Goal: Task Accomplishment & Management: Use online tool/utility

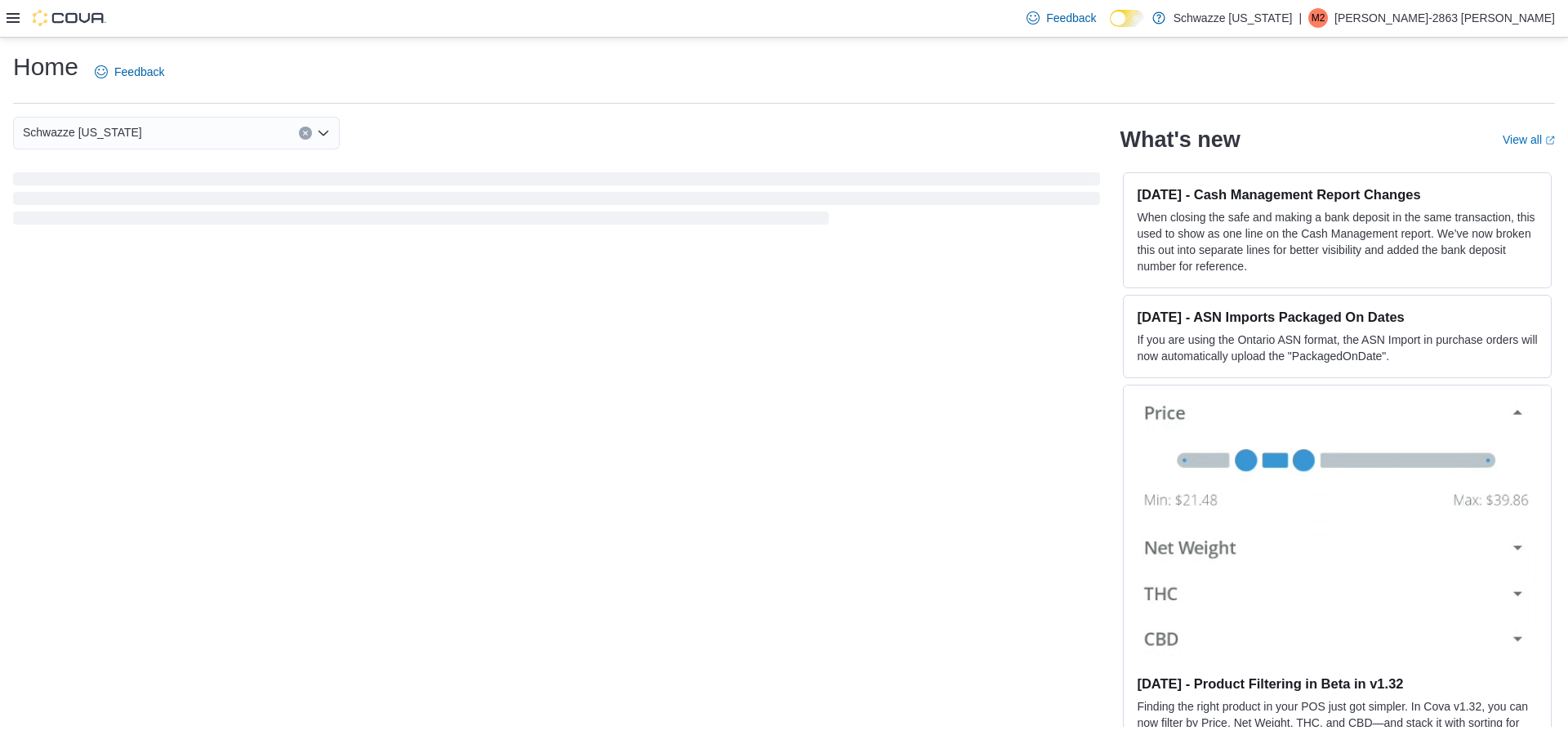
click at [8, 21] on icon at bounding box center [13, 17] width 13 height 13
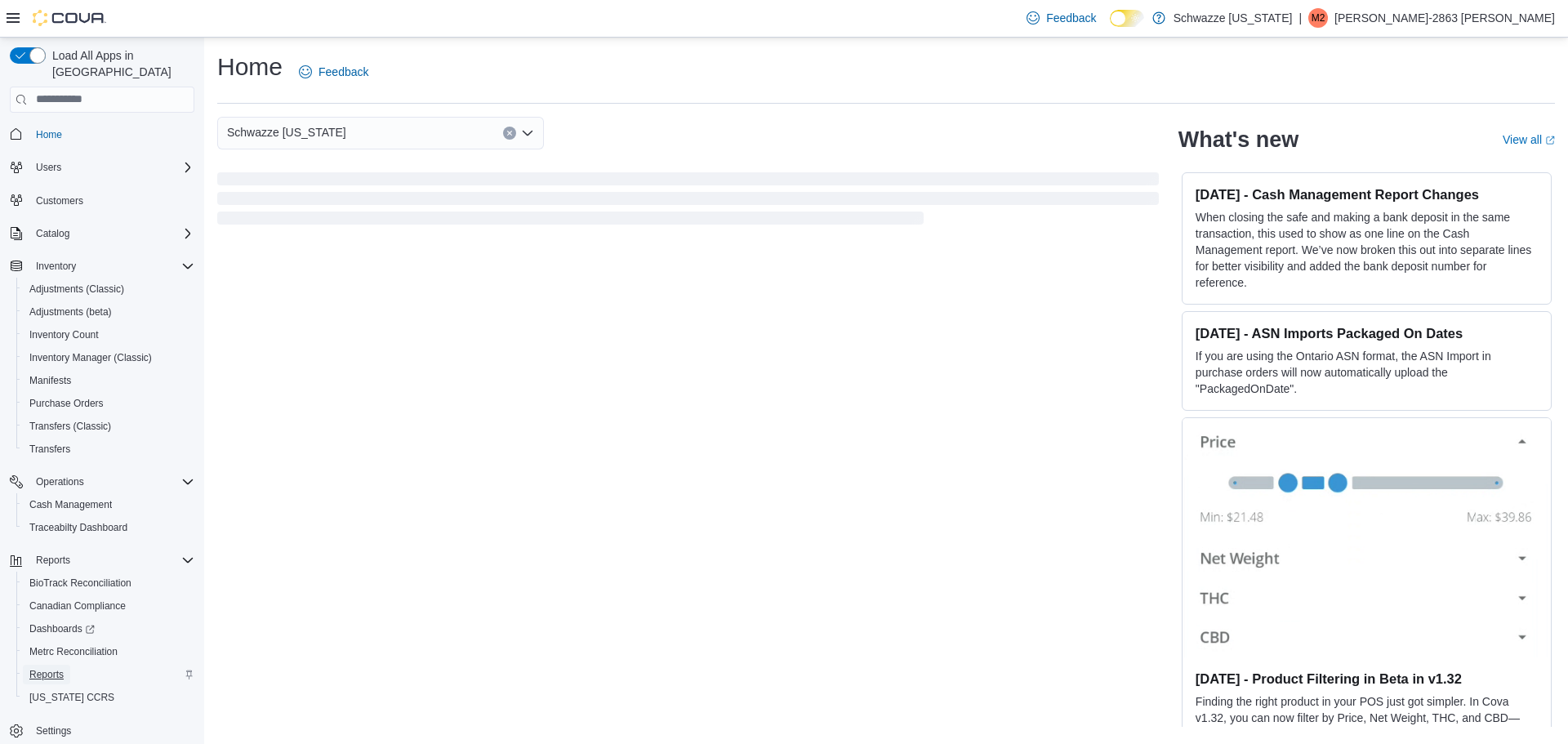
click at [57, 668] on span "Reports" at bounding box center [46, 674] width 34 height 13
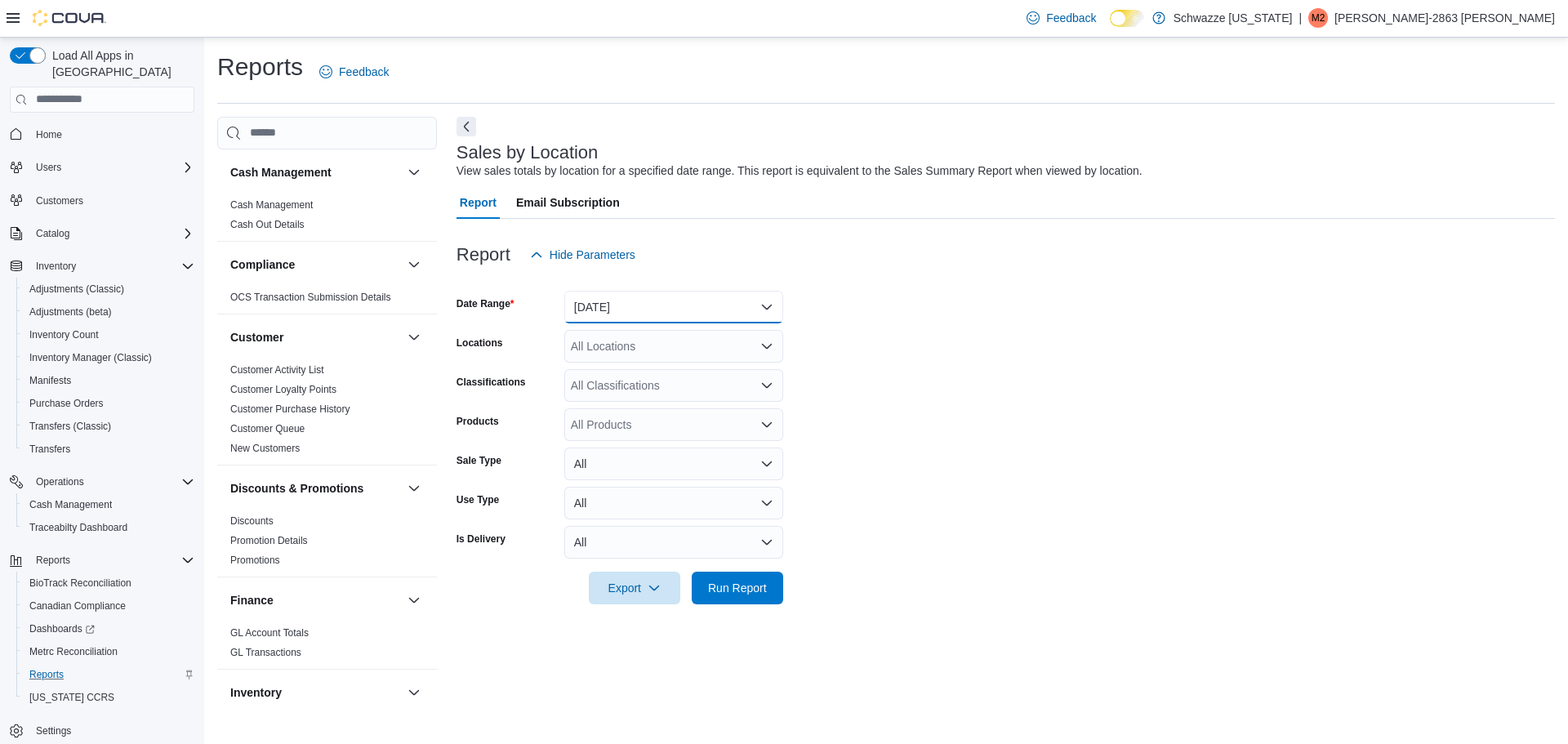
click at [684, 307] on button "Yesterday" at bounding box center [674, 307] width 219 height 33
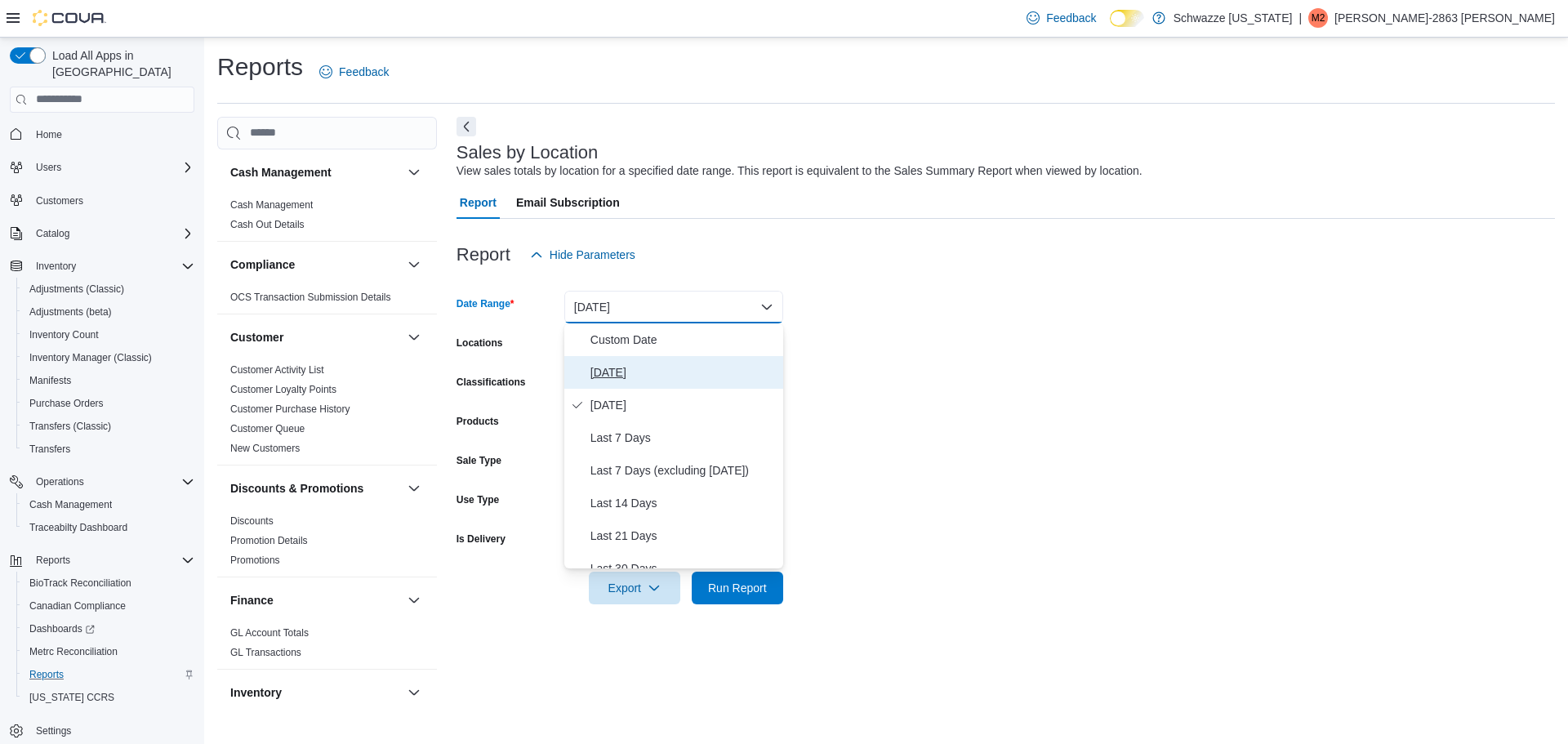
click at [651, 363] on span "Today" at bounding box center [683, 372] width 186 height 20
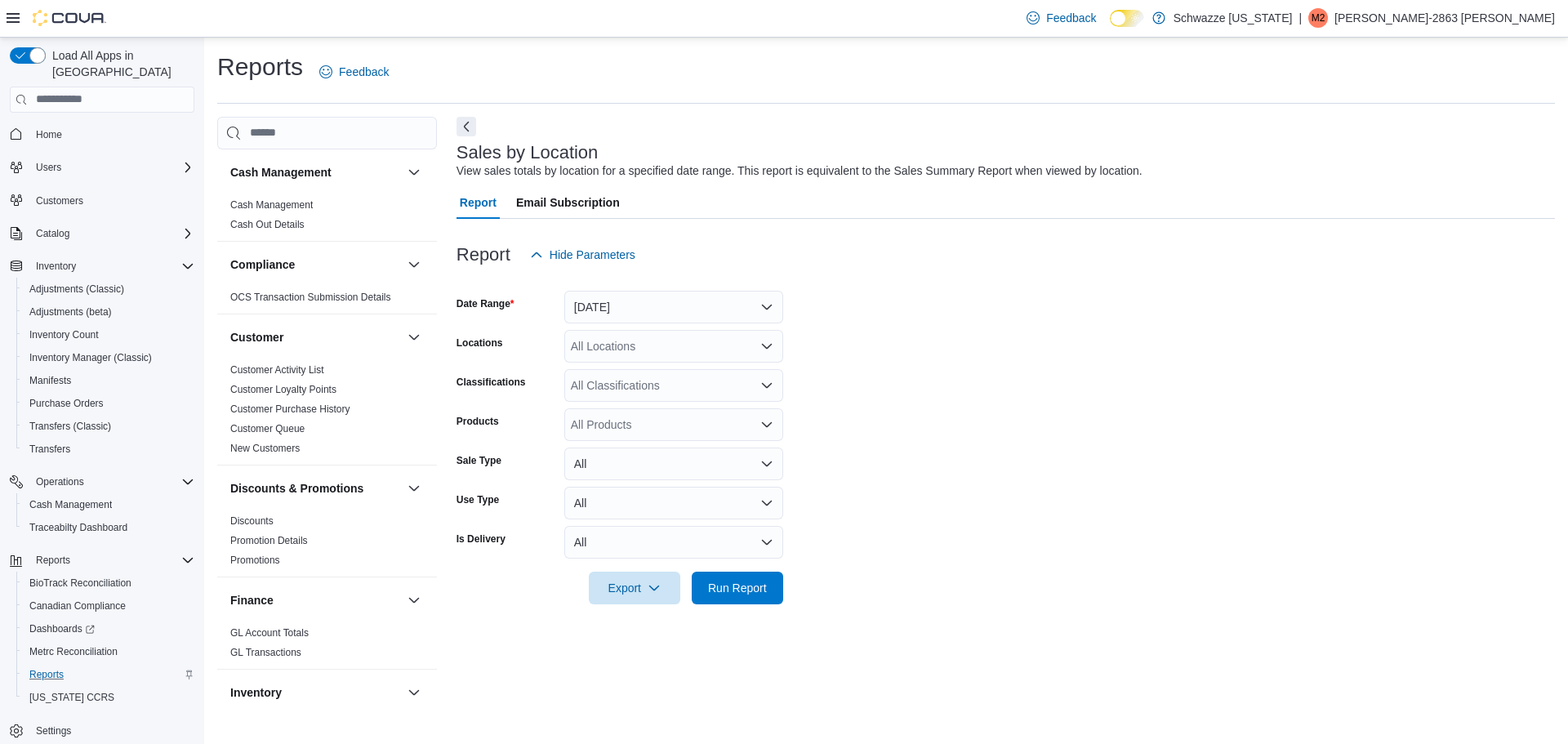
click at [664, 346] on div "All Locations" at bounding box center [674, 346] width 219 height 33
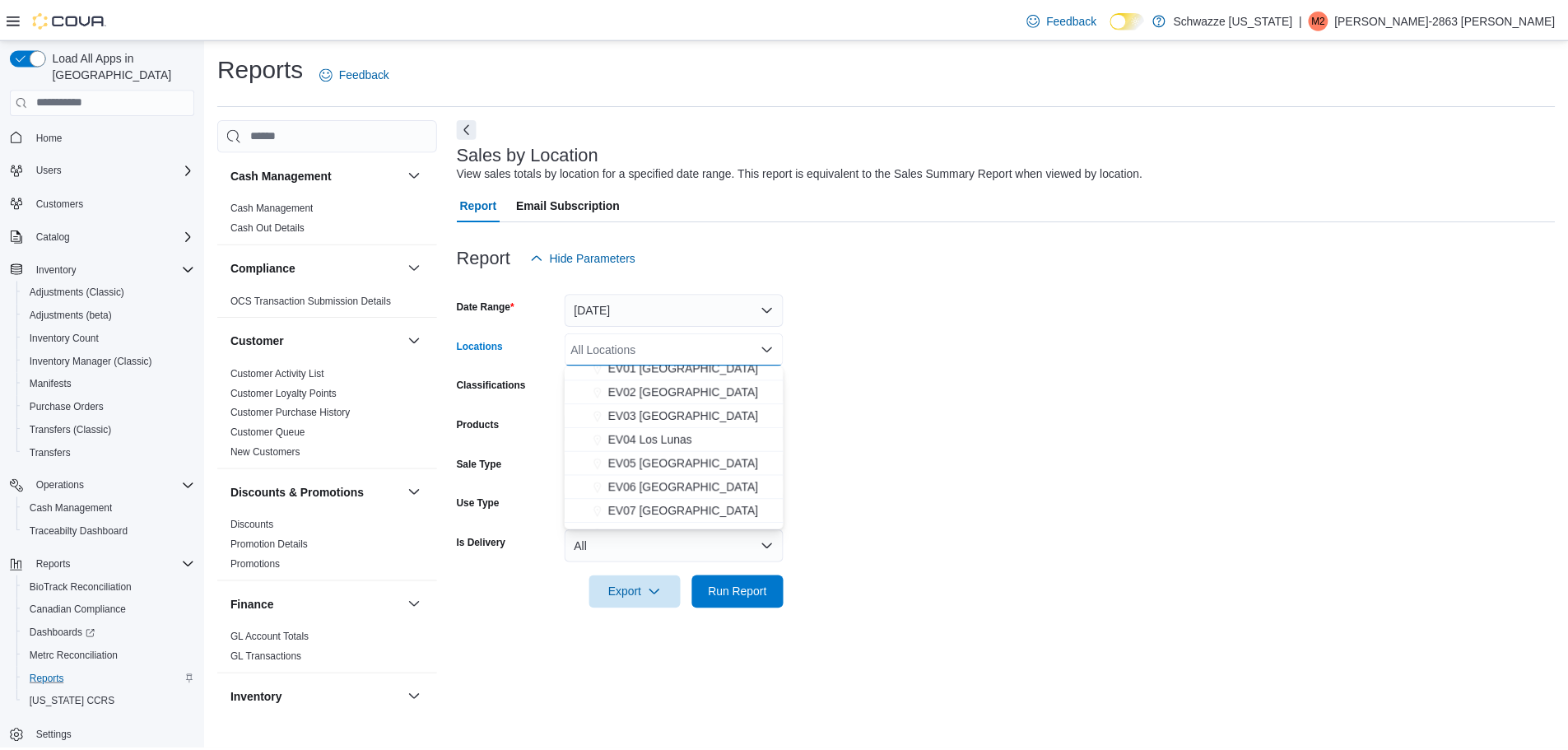
scroll to position [61, 0]
click at [698, 508] on span "EV07 Paradise Hills" at bounding box center [687, 506] width 152 height 16
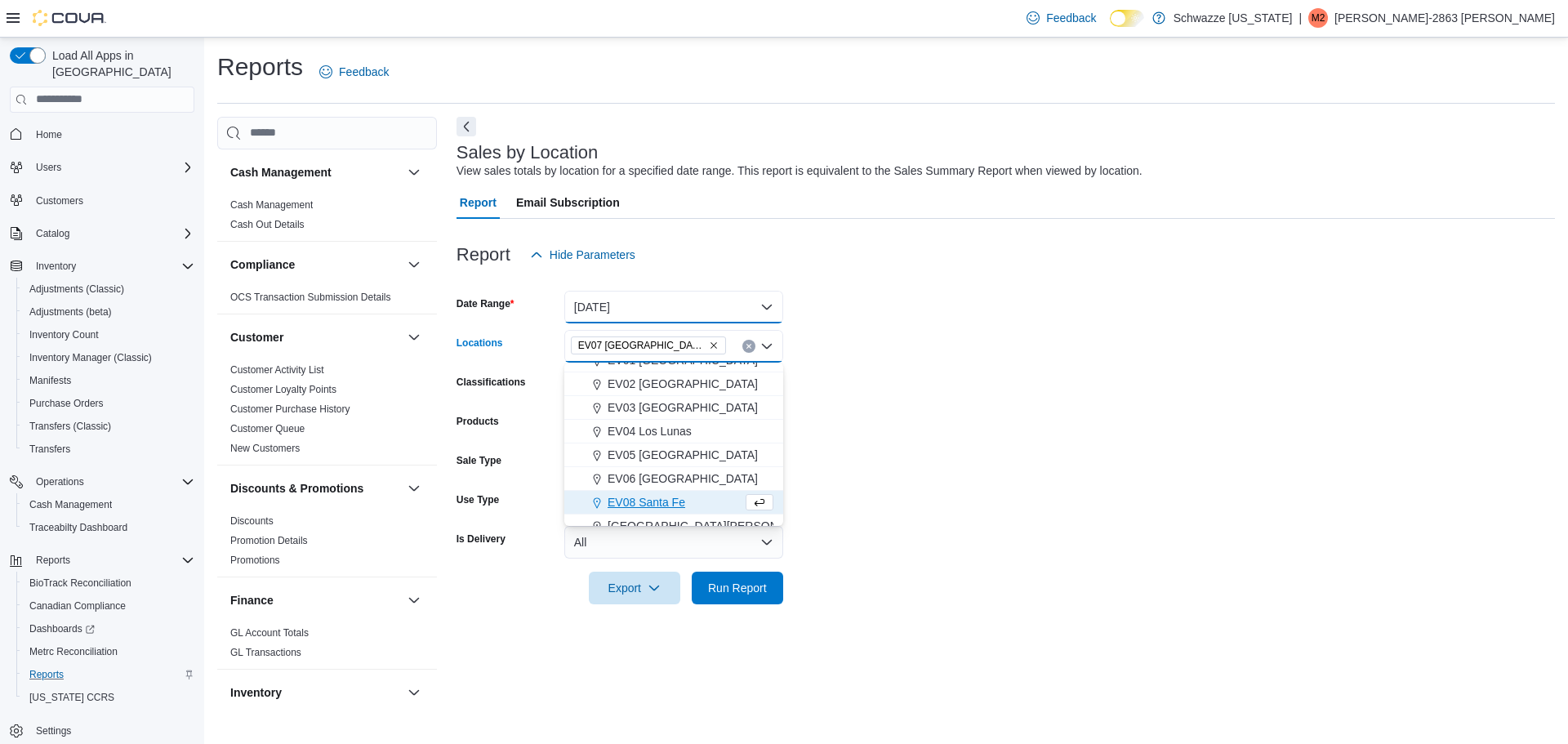
click at [625, 296] on button "Today" at bounding box center [674, 307] width 219 height 33
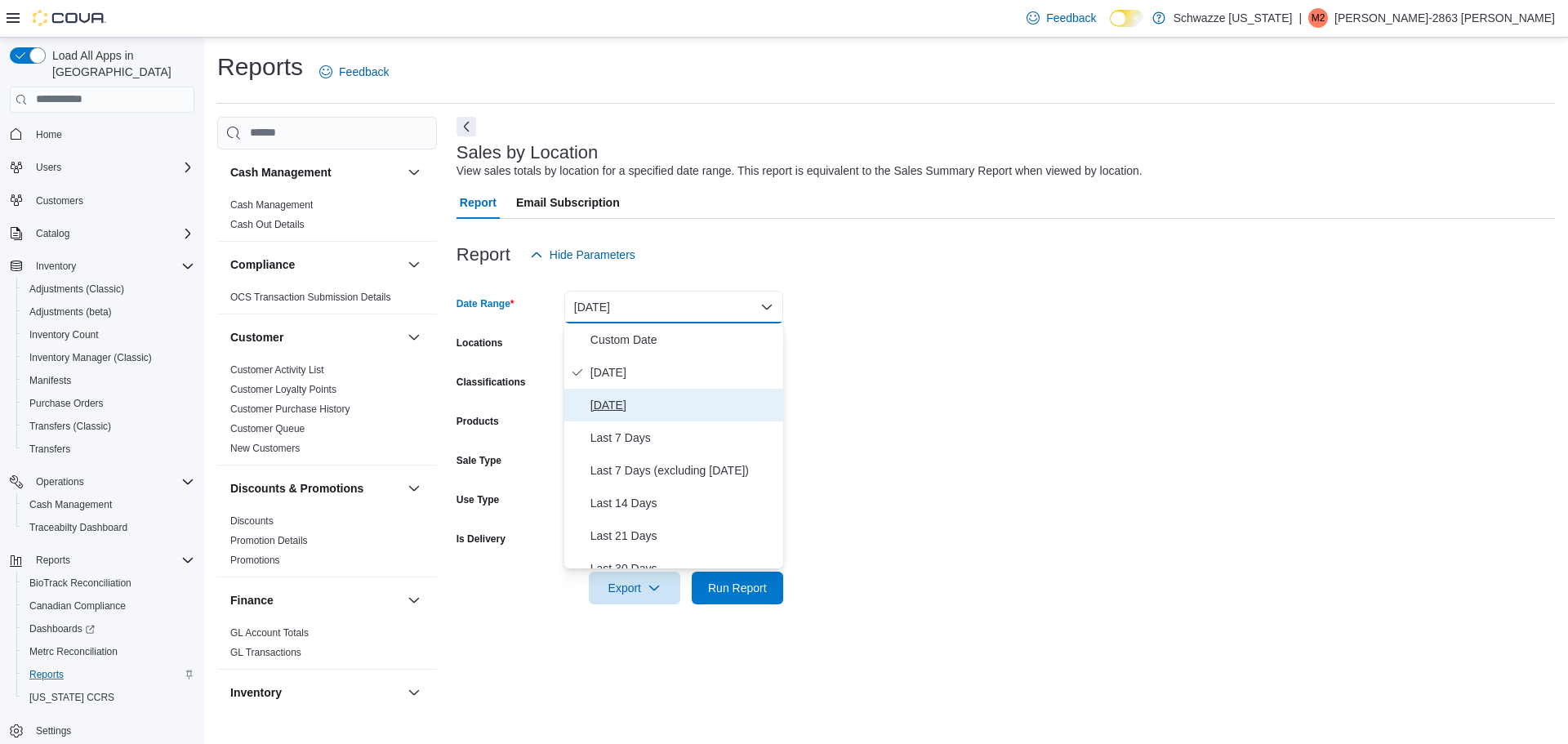
click at [634, 395] on span "Yesterday" at bounding box center [683, 405] width 186 height 20
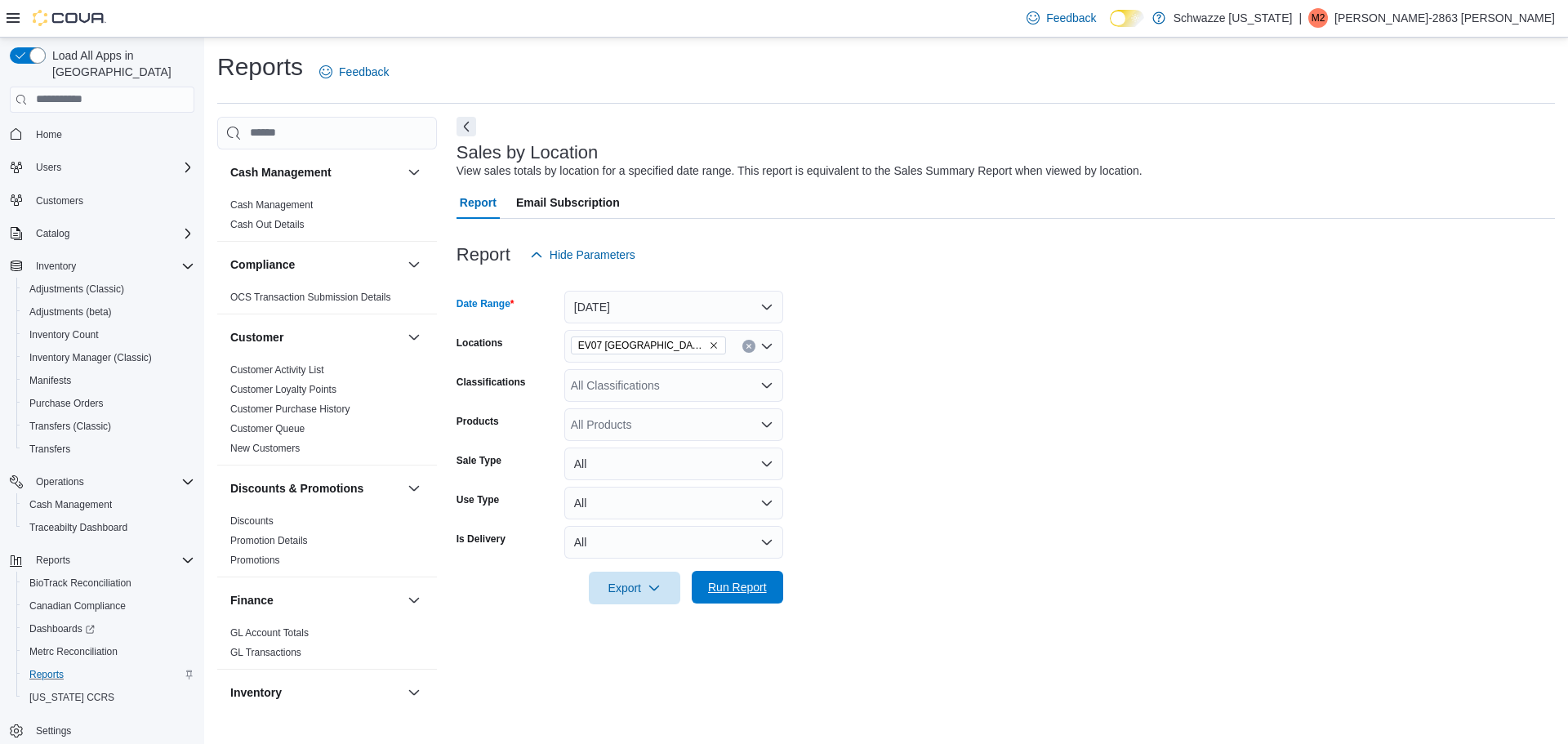
click at [727, 585] on span "Run Report" at bounding box center [737, 587] width 58 height 16
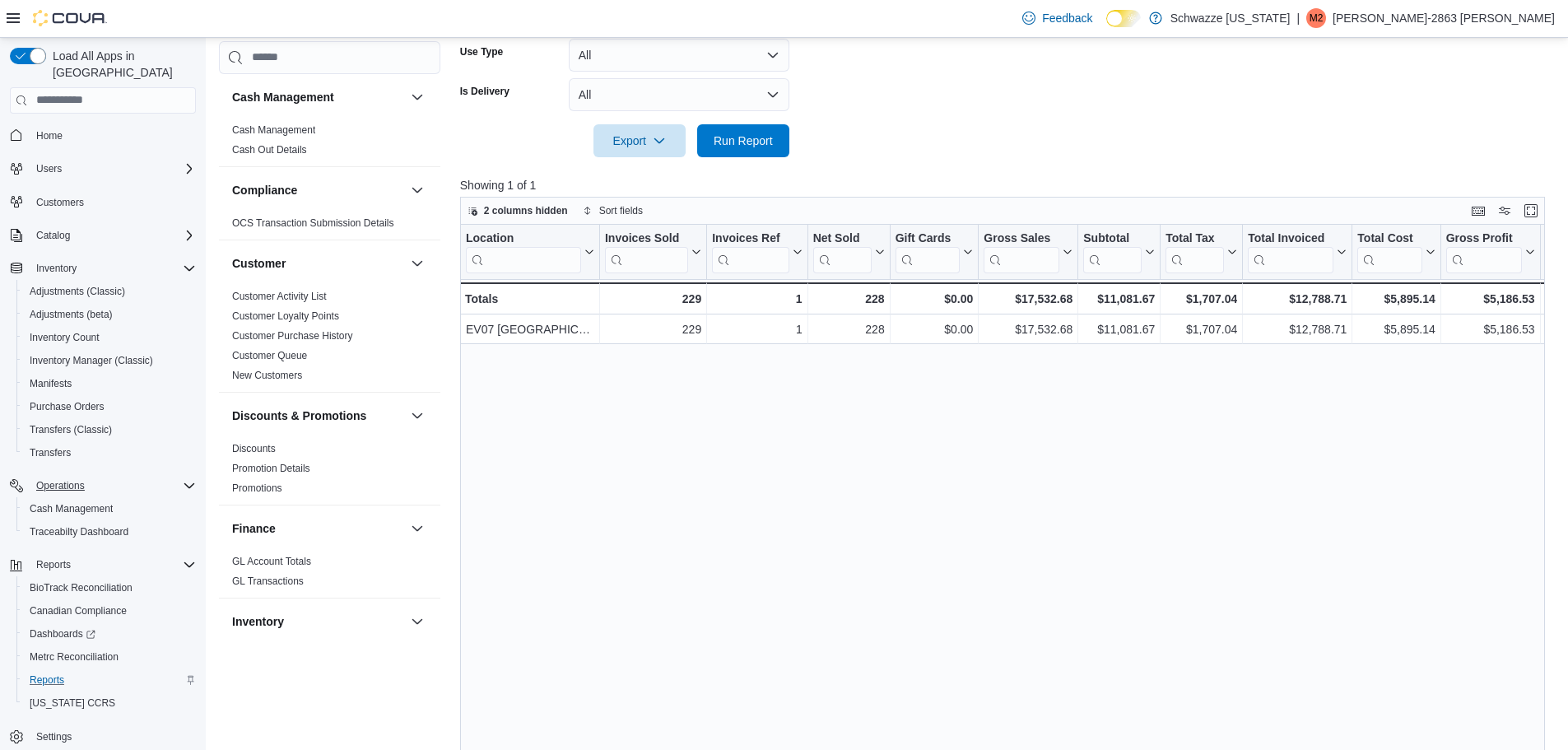
scroll to position [449, 0]
click at [73, 502] on span "Cash Management" at bounding box center [71, 508] width 83 height 13
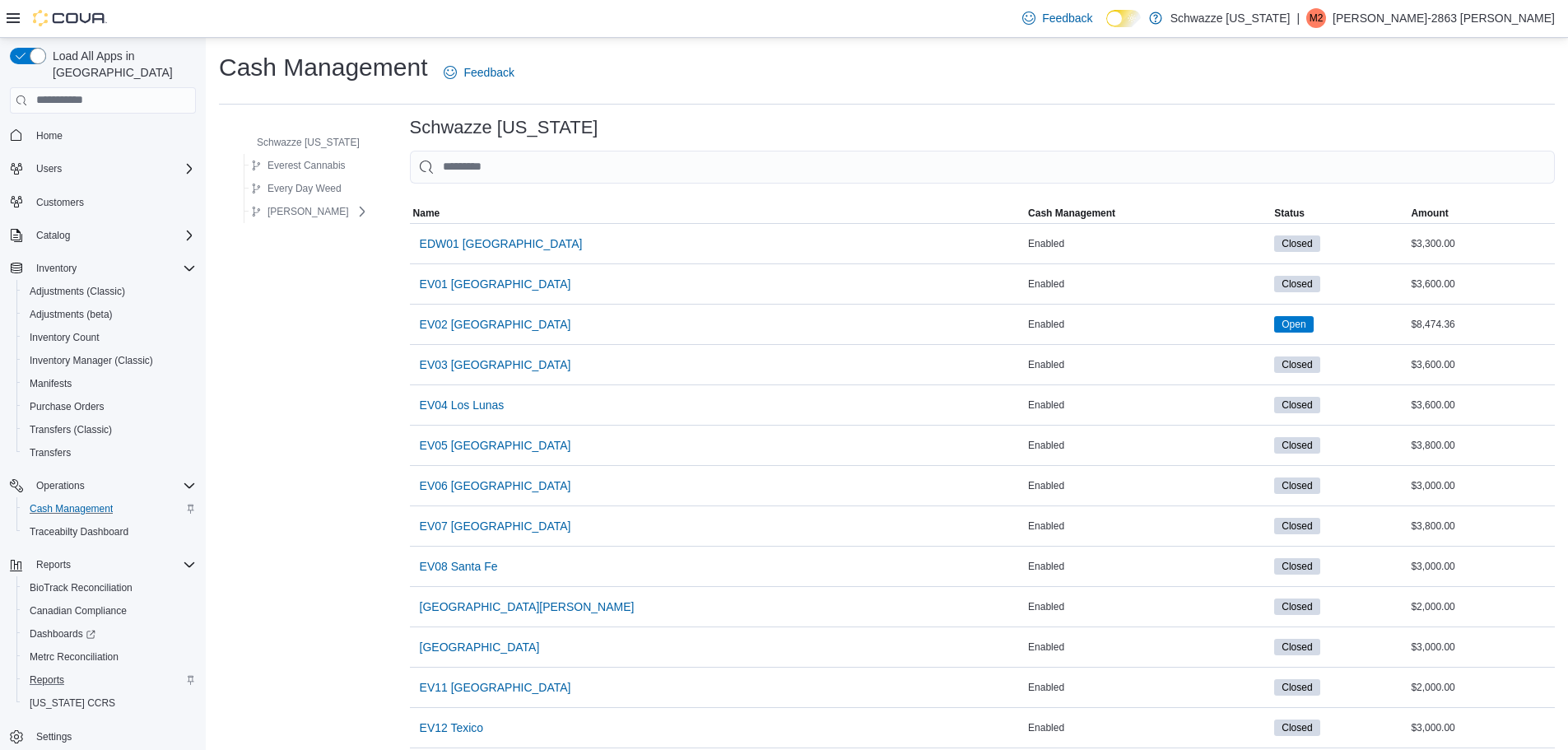
click at [18, 18] on icon at bounding box center [13, 17] width 13 height 10
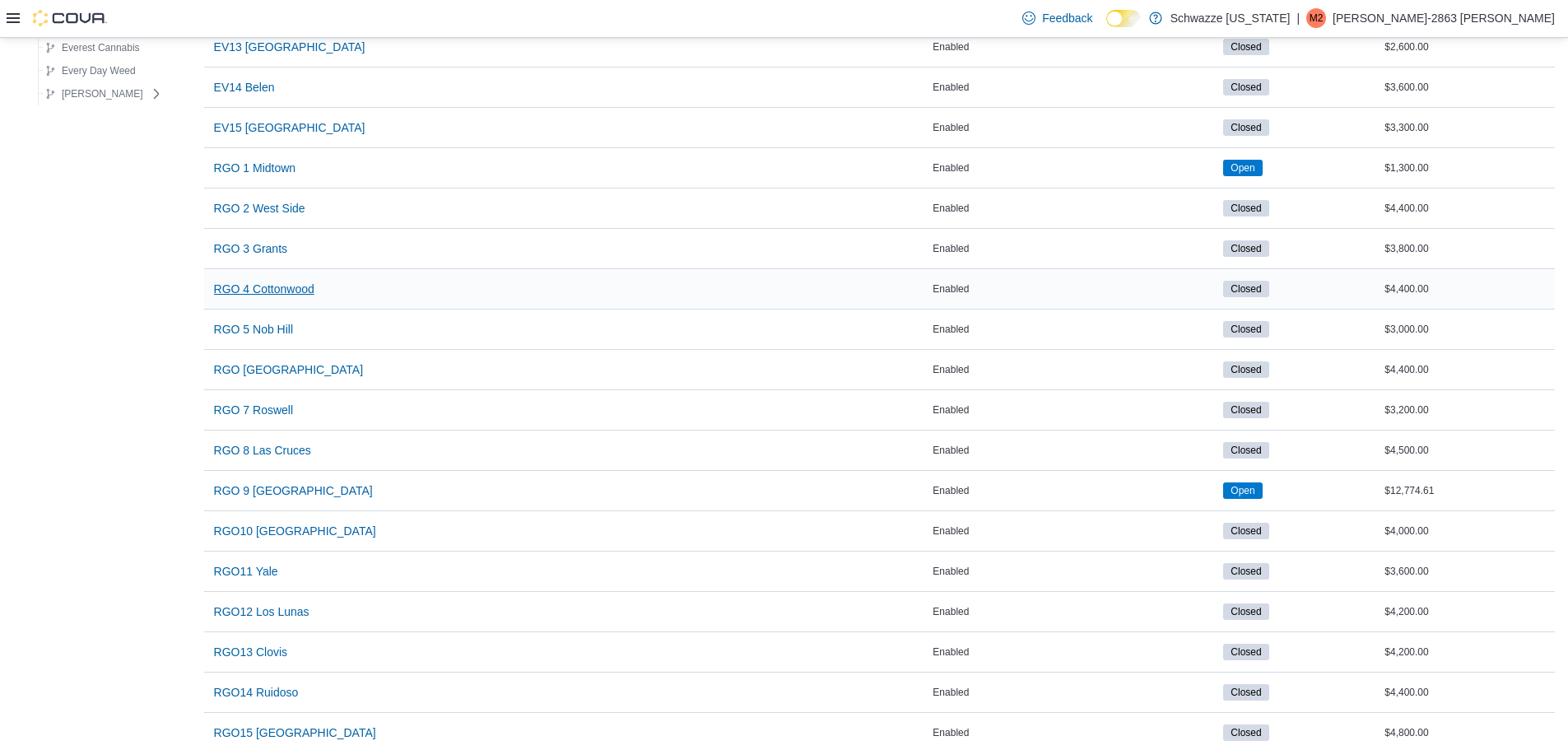
scroll to position [721, 0]
click at [260, 359] on span "RGO 6 Northeast Heights" at bounding box center [288, 371] width 150 height 33
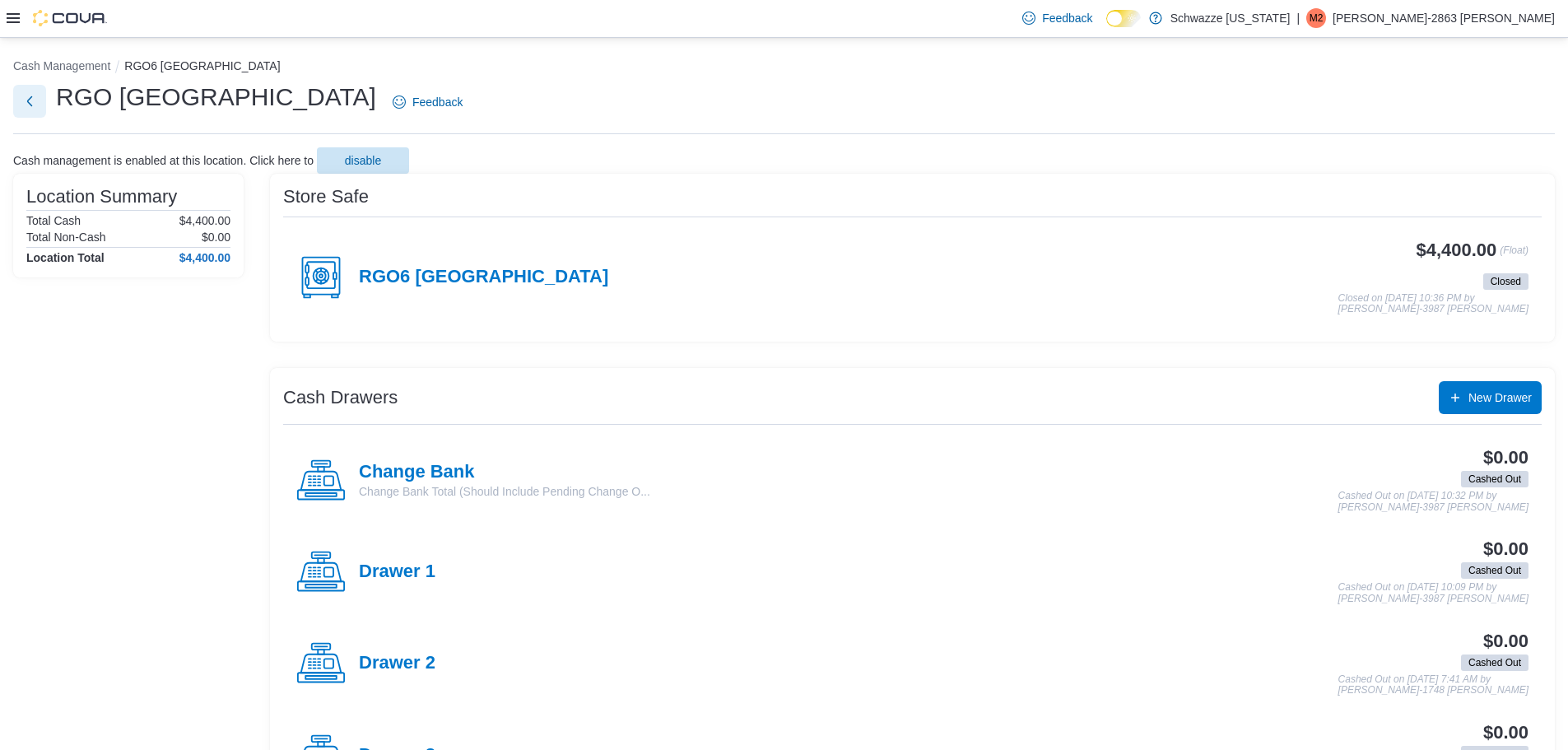
click at [35, 89] on button "Next" at bounding box center [29, 101] width 33 height 33
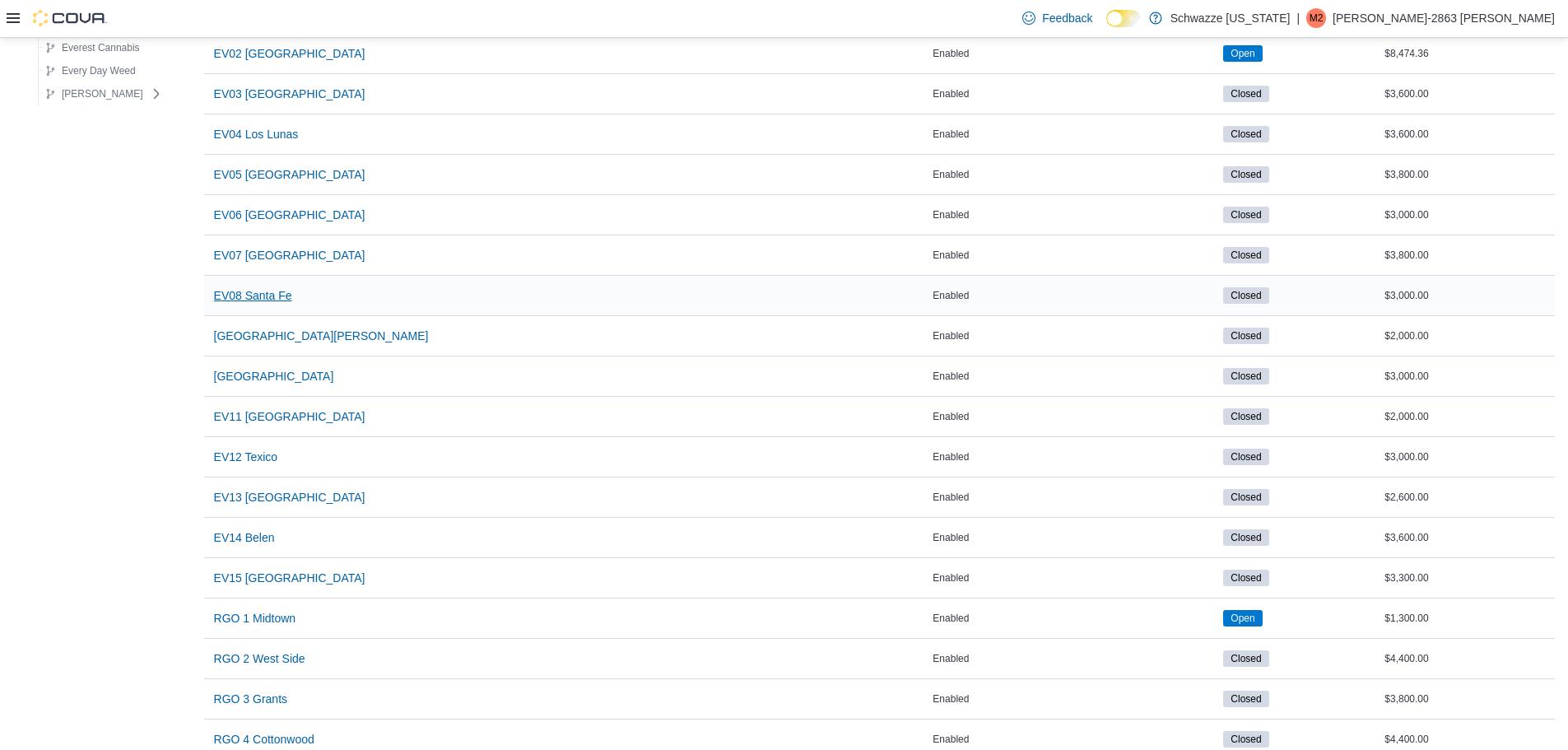
scroll to position [288, 0]
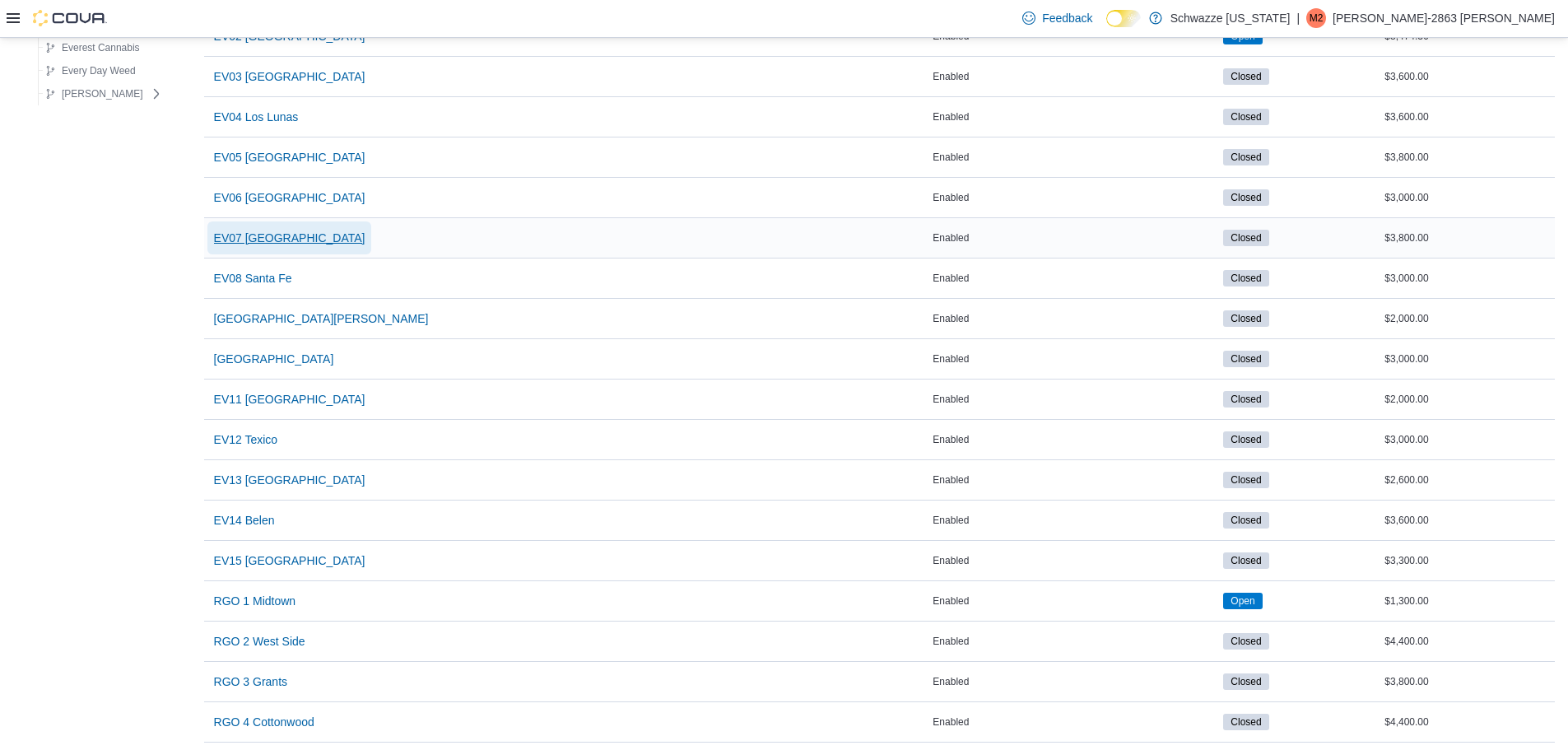
click at [284, 247] on span "EV07 Paradise Hills" at bounding box center [289, 238] width 152 height 33
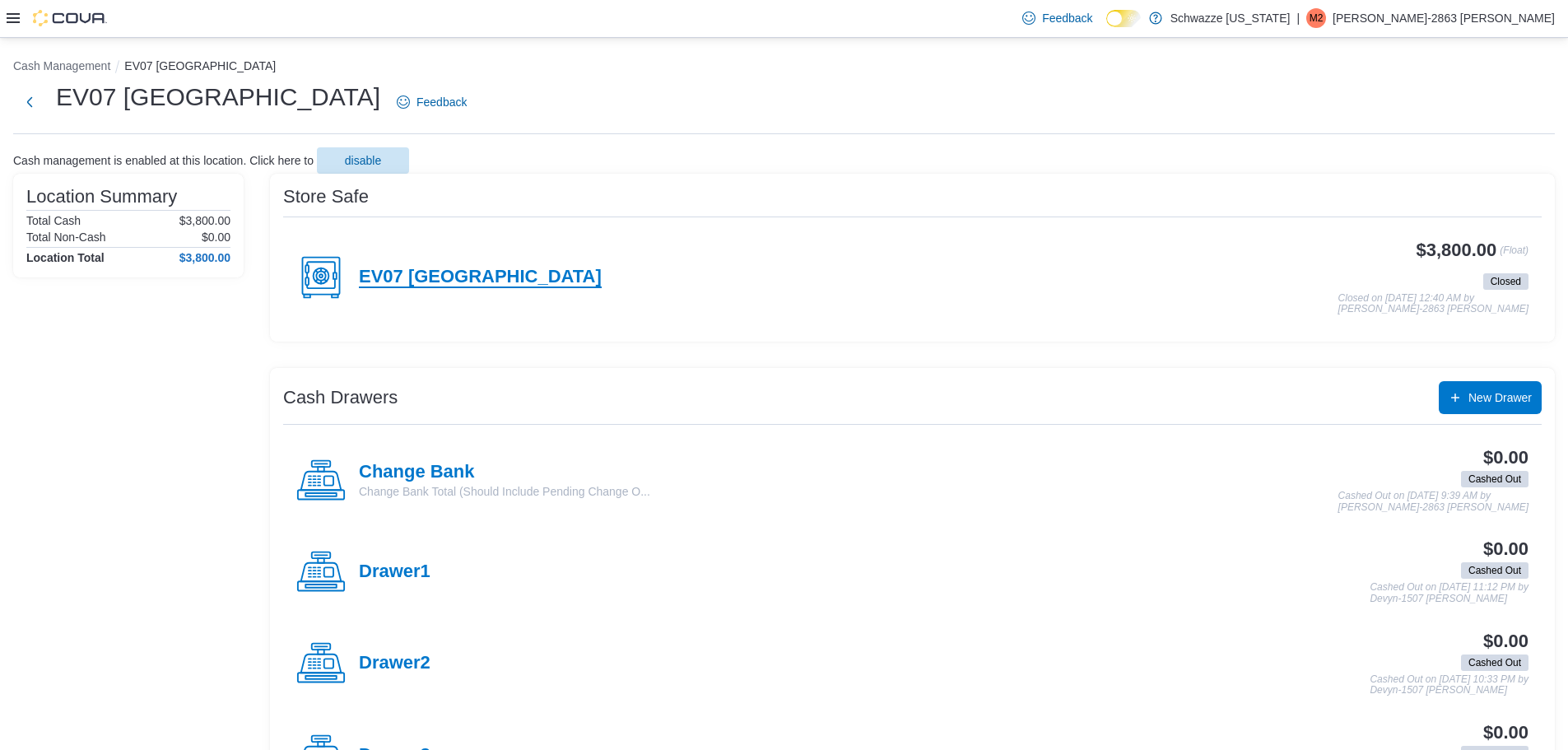
click at [390, 271] on h4 "EV07 Paradise Hills" at bounding box center [480, 277] width 242 height 22
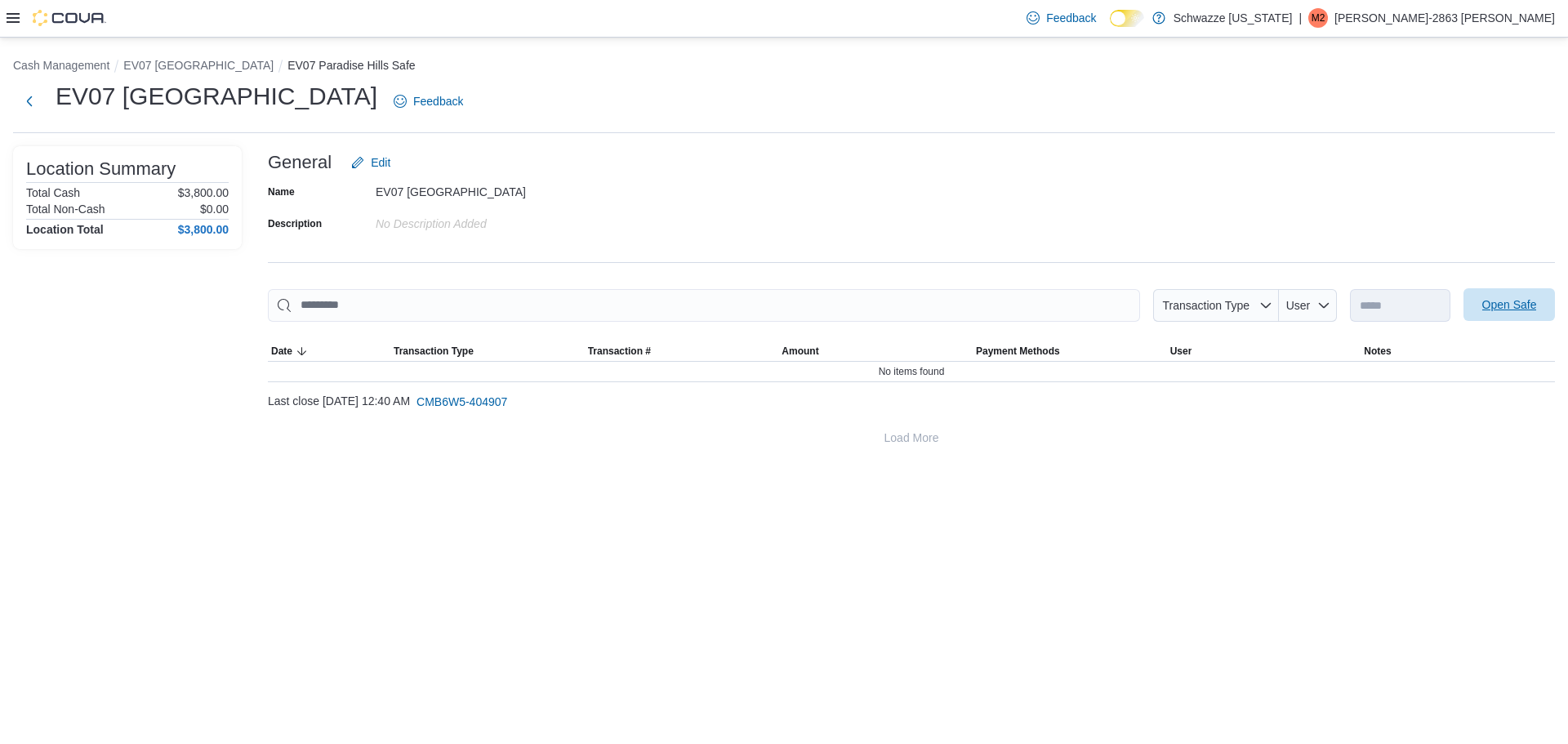
click at [1484, 306] on span "Open Safe" at bounding box center [1510, 304] width 55 height 16
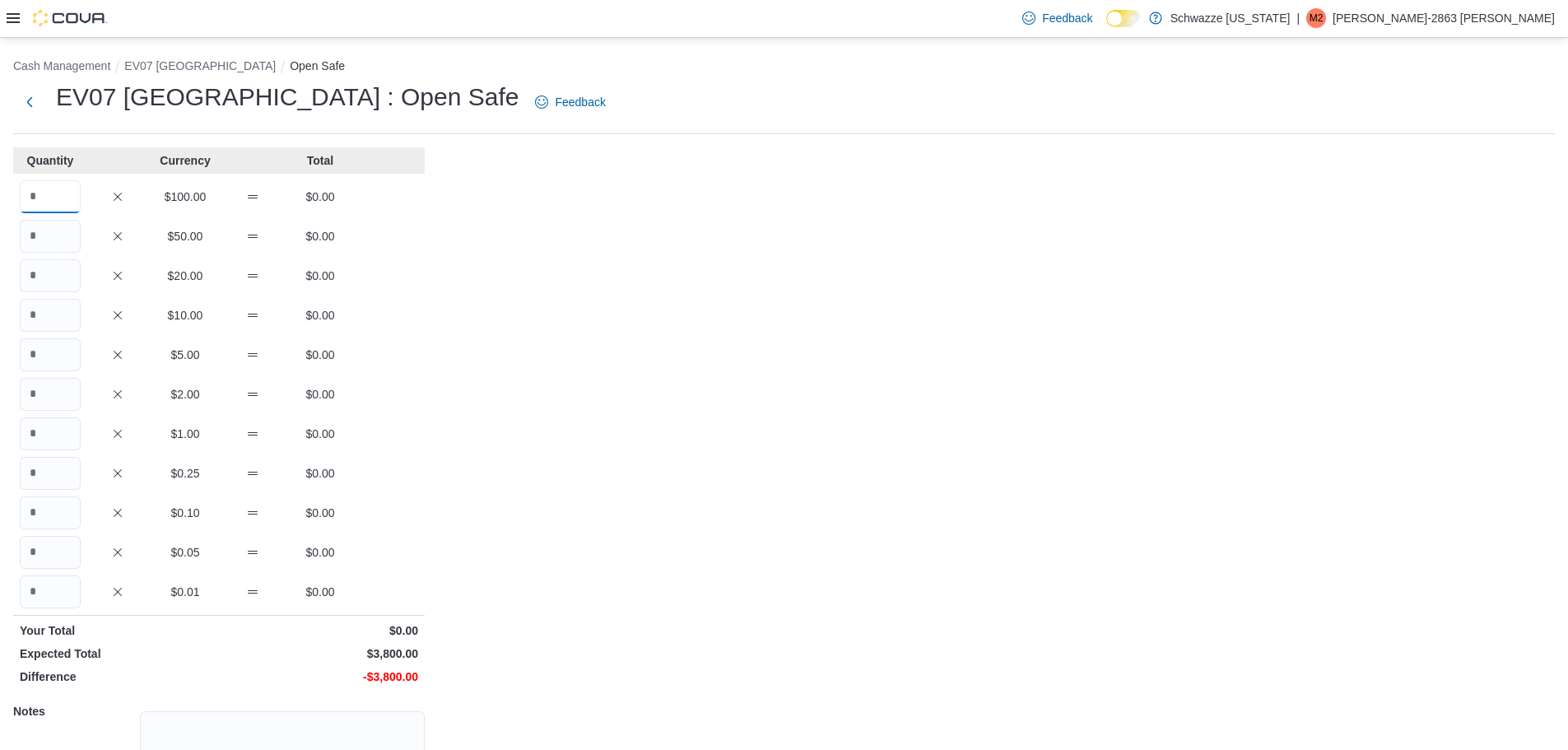
click at [55, 205] on input "Quantity" at bounding box center [50, 197] width 61 height 33
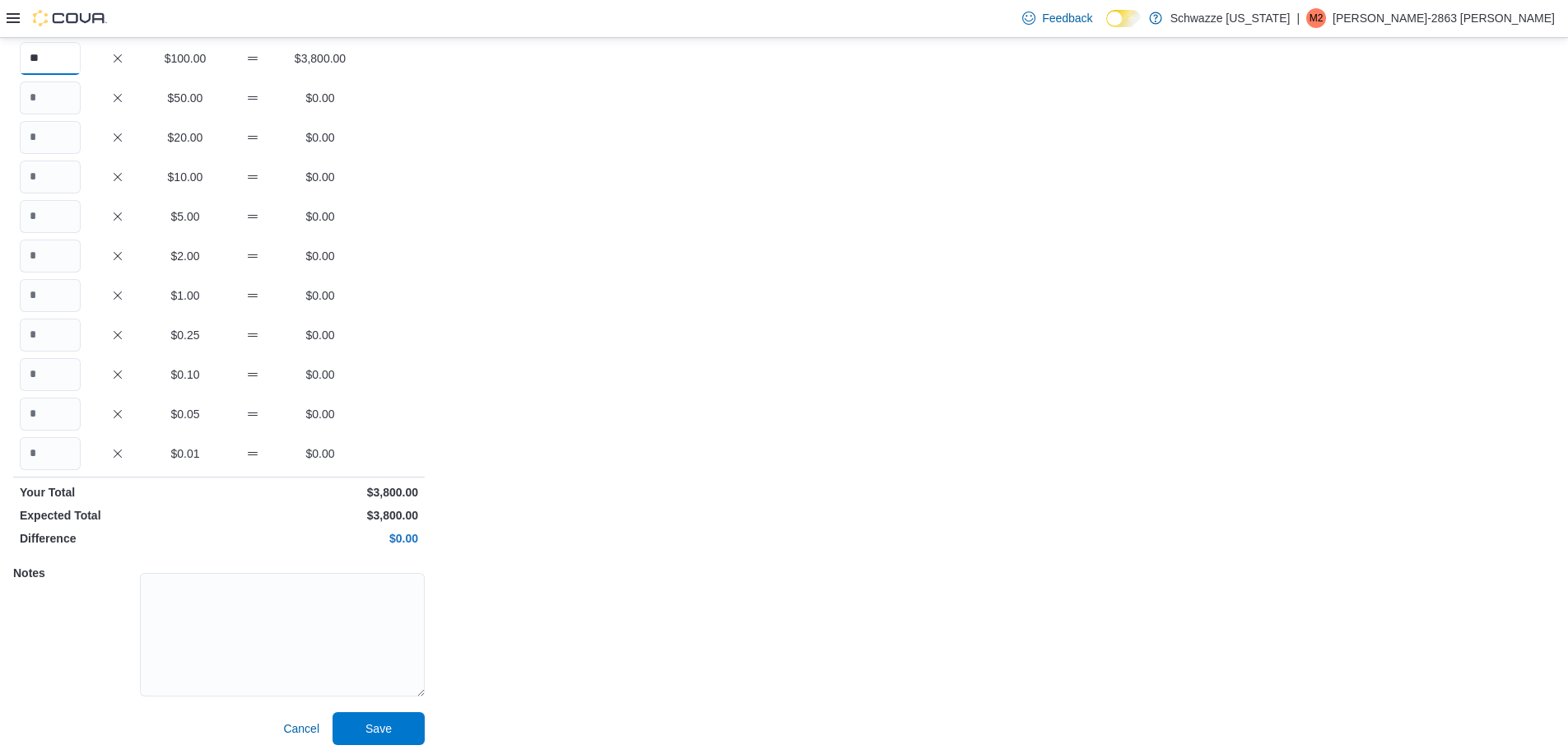
scroll to position [146, 0]
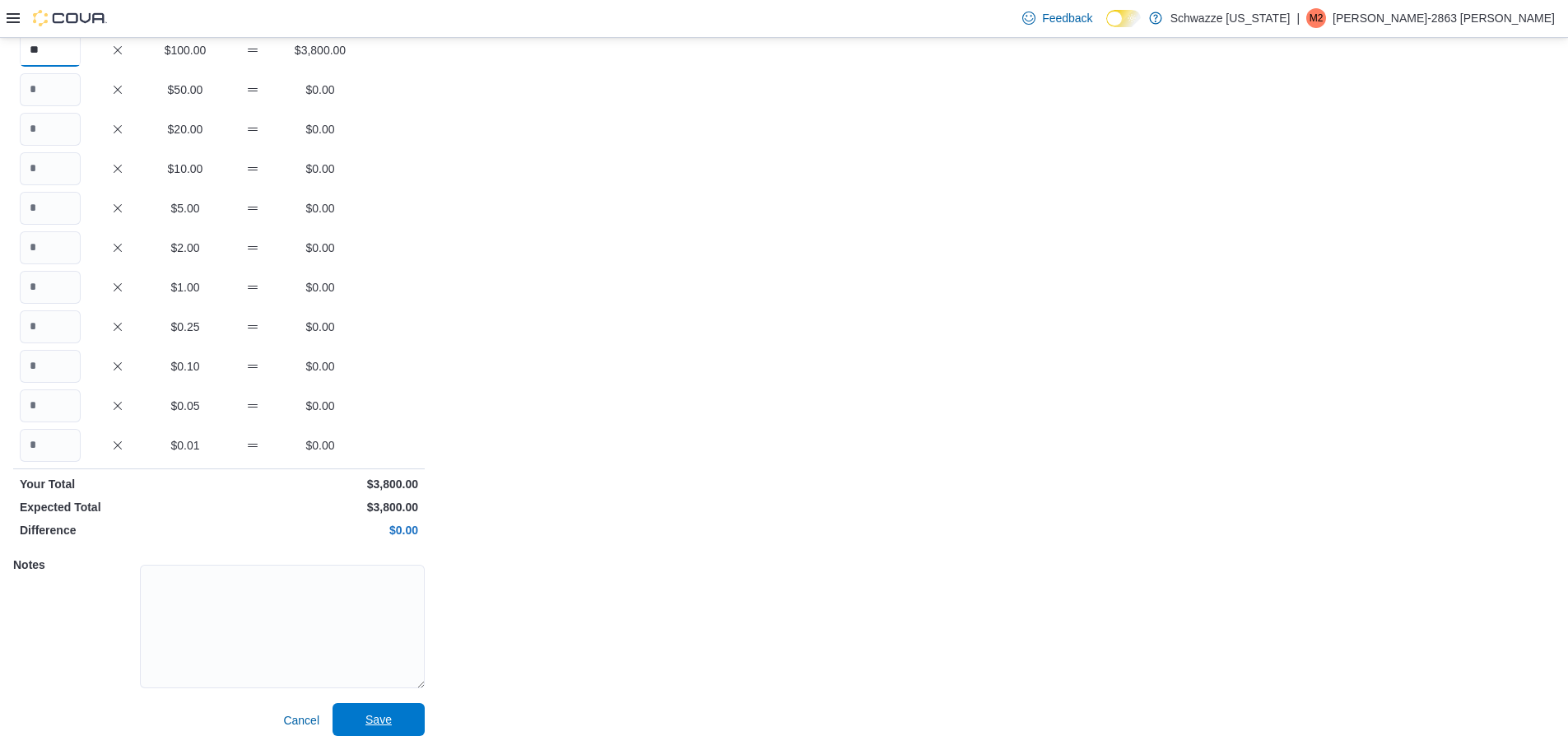
type input "**"
click at [402, 723] on span "Save" at bounding box center [378, 720] width 73 height 33
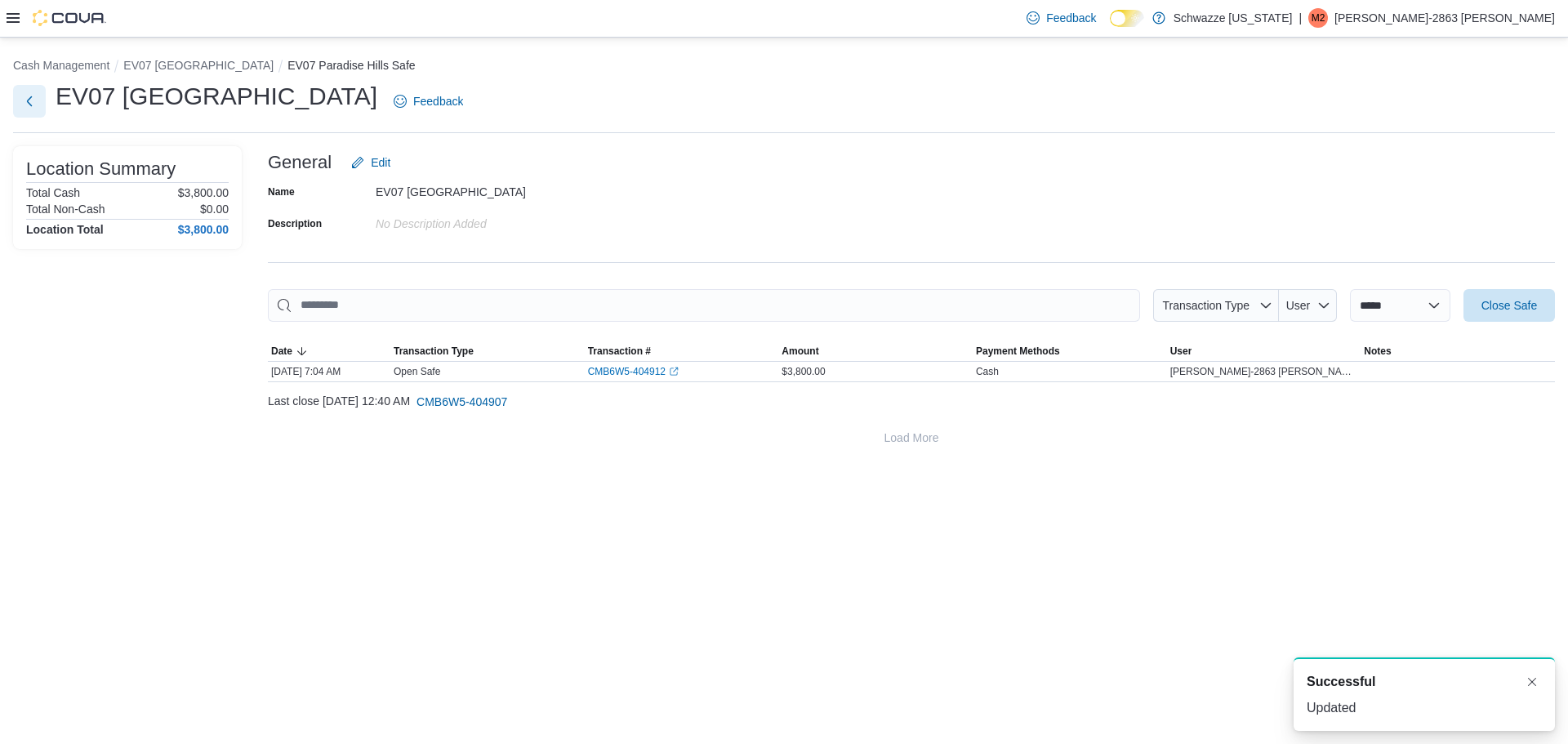
click at [25, 103] on button "Next" at bounding box center [29, 101] width 33 height 33
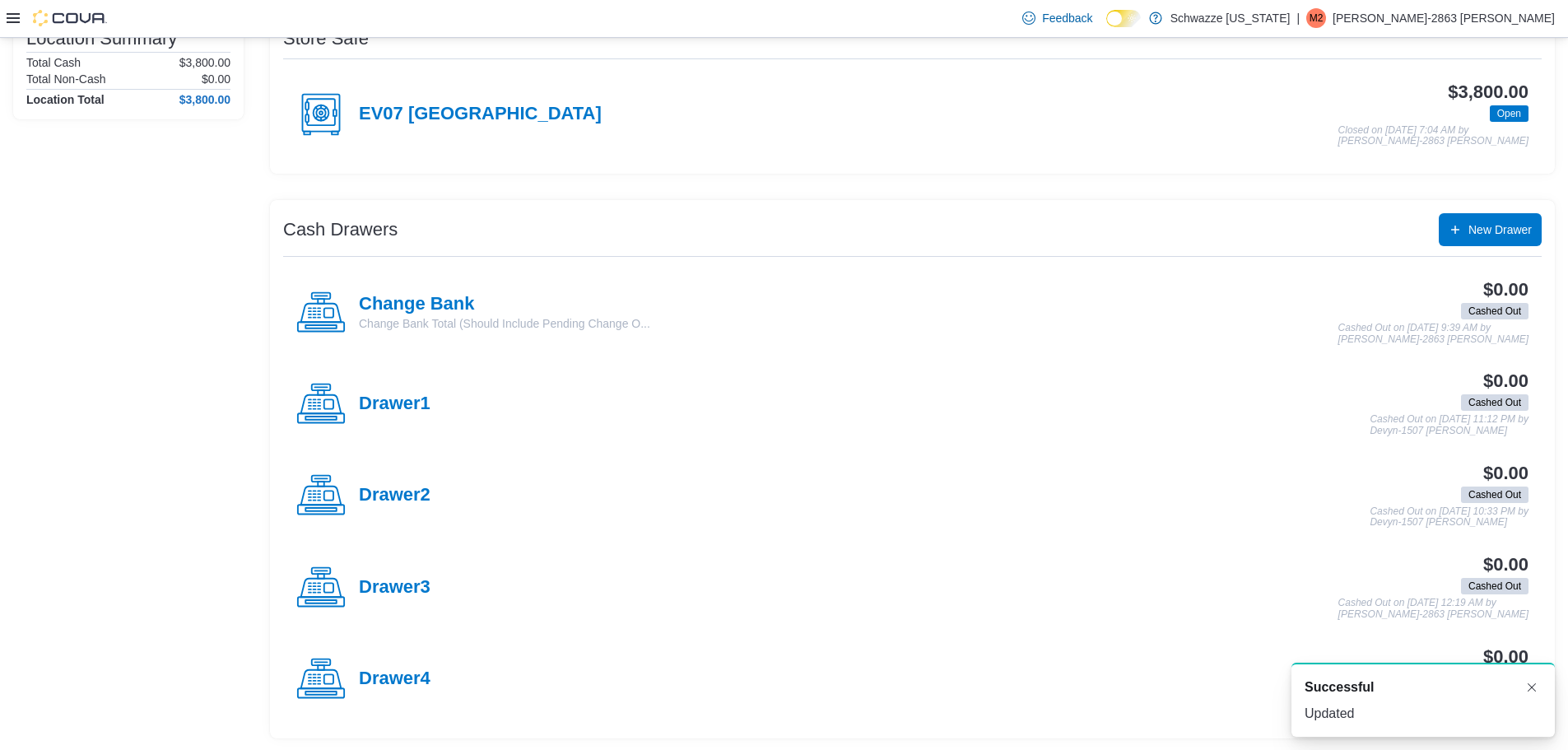
scroll to position [159, 0]
click at [410, 405] on h4 "Drawer1" at bounding box center [394, 402] width 72 height 22
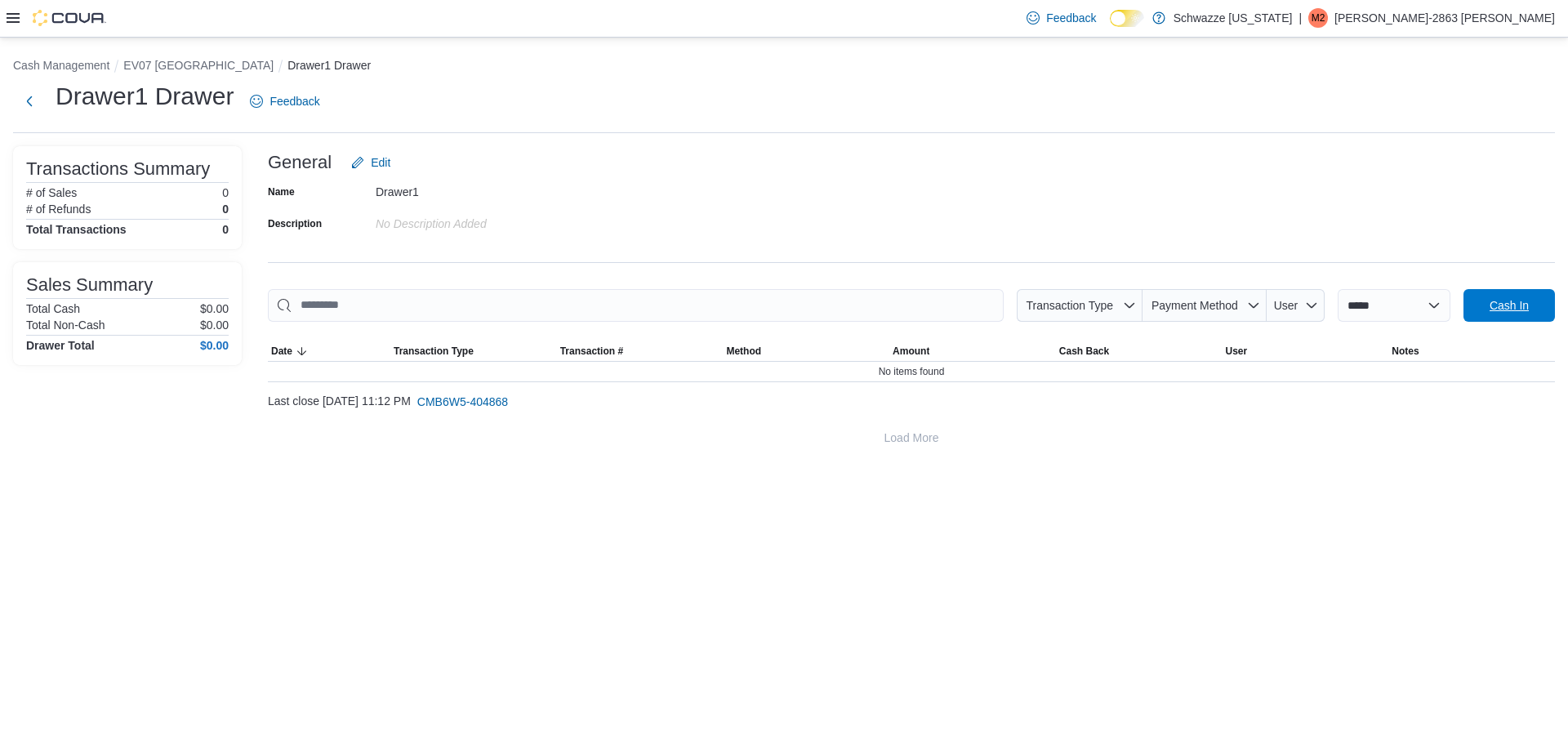
click at [1468, 314] on button "Cash In" at bounding box center [1509, 306] width 91 height 33
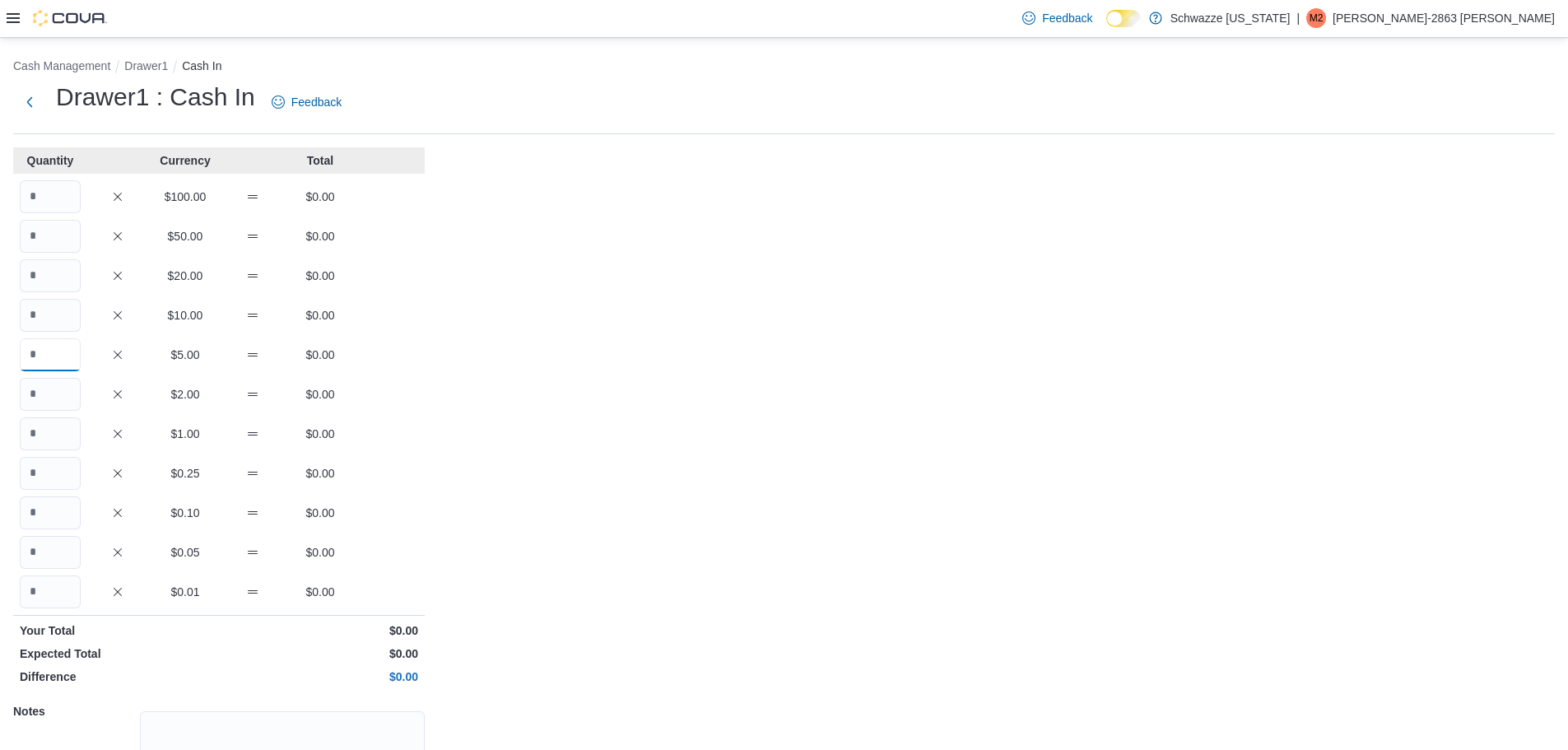
click at [65, 355] on input "Quantity" at bounding box center [50, 355] width 61 height 33
type input "**"
drag, startPoint x: 39, startPoint y: 395, endPoint x: 35, endPoint y: 420, distance: 25.3
click at [39, 396] on input "Quantity" at bounding box center [50, 394] width 61 height 33
click at [63, 443] on input "Quantity" at bounding box center [50, 434] width 61 height 33
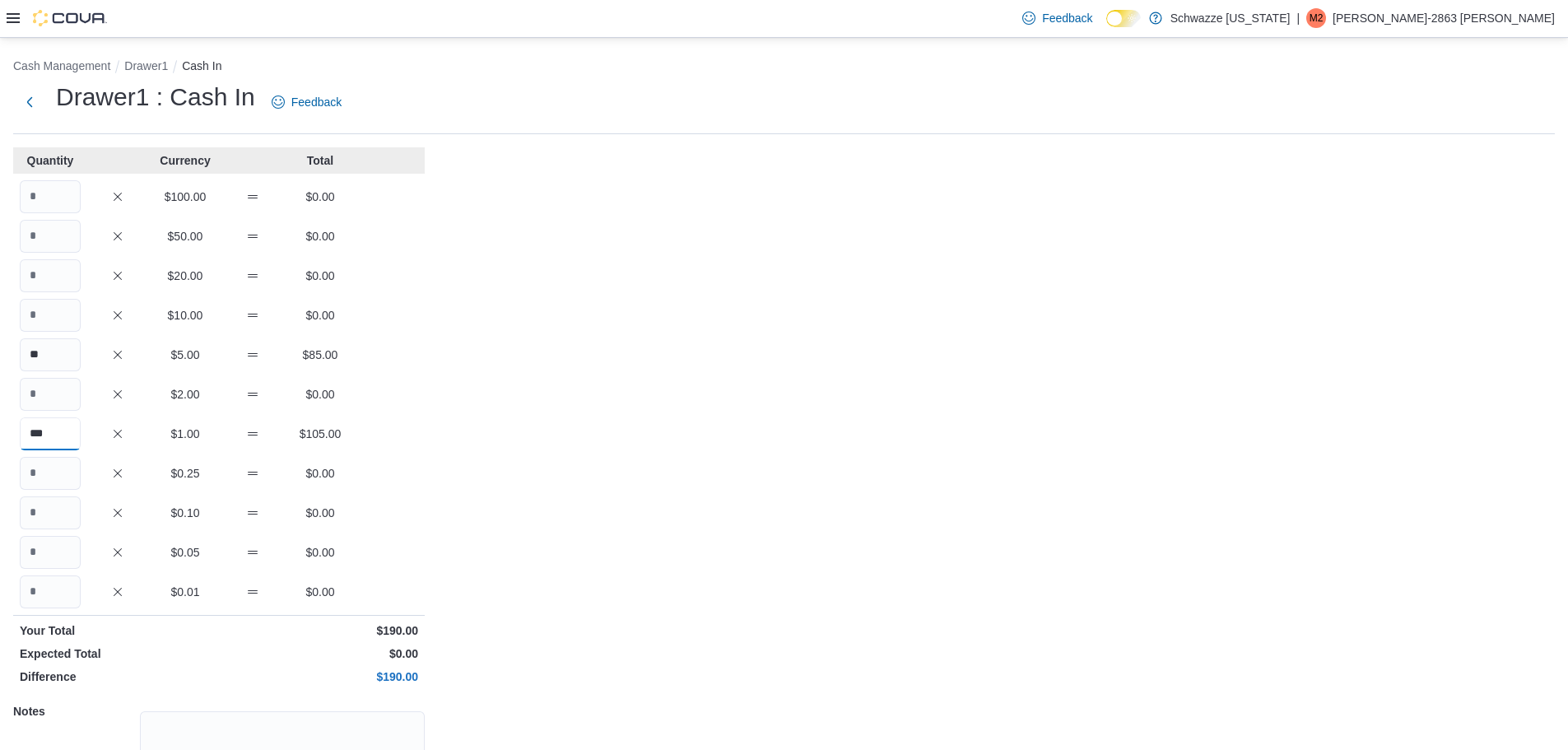
type input "***"
click at [47, 477] on input "Quantity" at bounding box center [50, 474] width 61 height 33
type input "**"
click at [37, 523] on input "Quantity" at bounding box center [50, 513] width 61 height 33
type input "**"
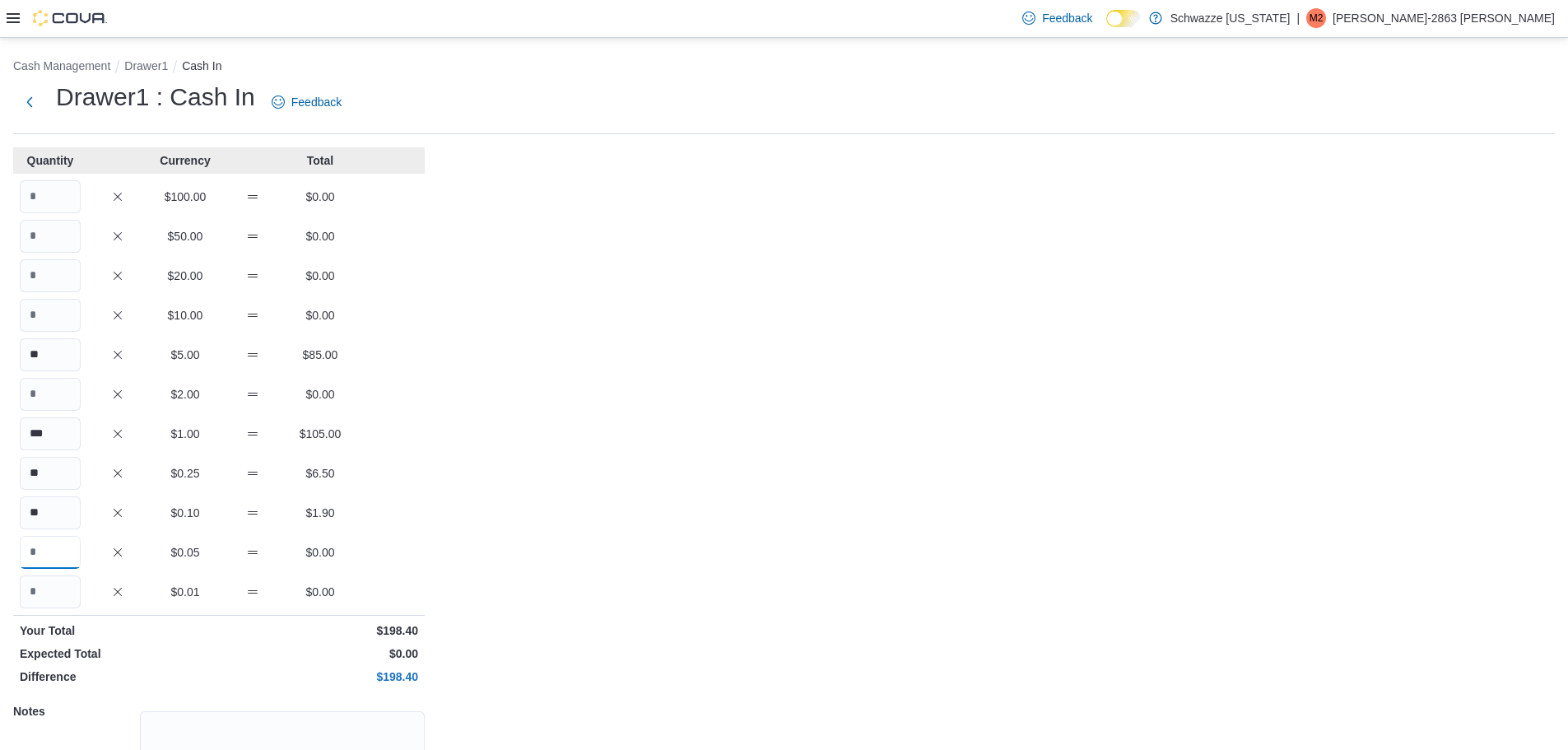
click at [60, 554] on input "Quantity" at bounding box center [50, 553] width 61 height 33
type input "**"
click at [54, 596] on input "Quantity" at bounding box center [50, 592] width 61 height 33
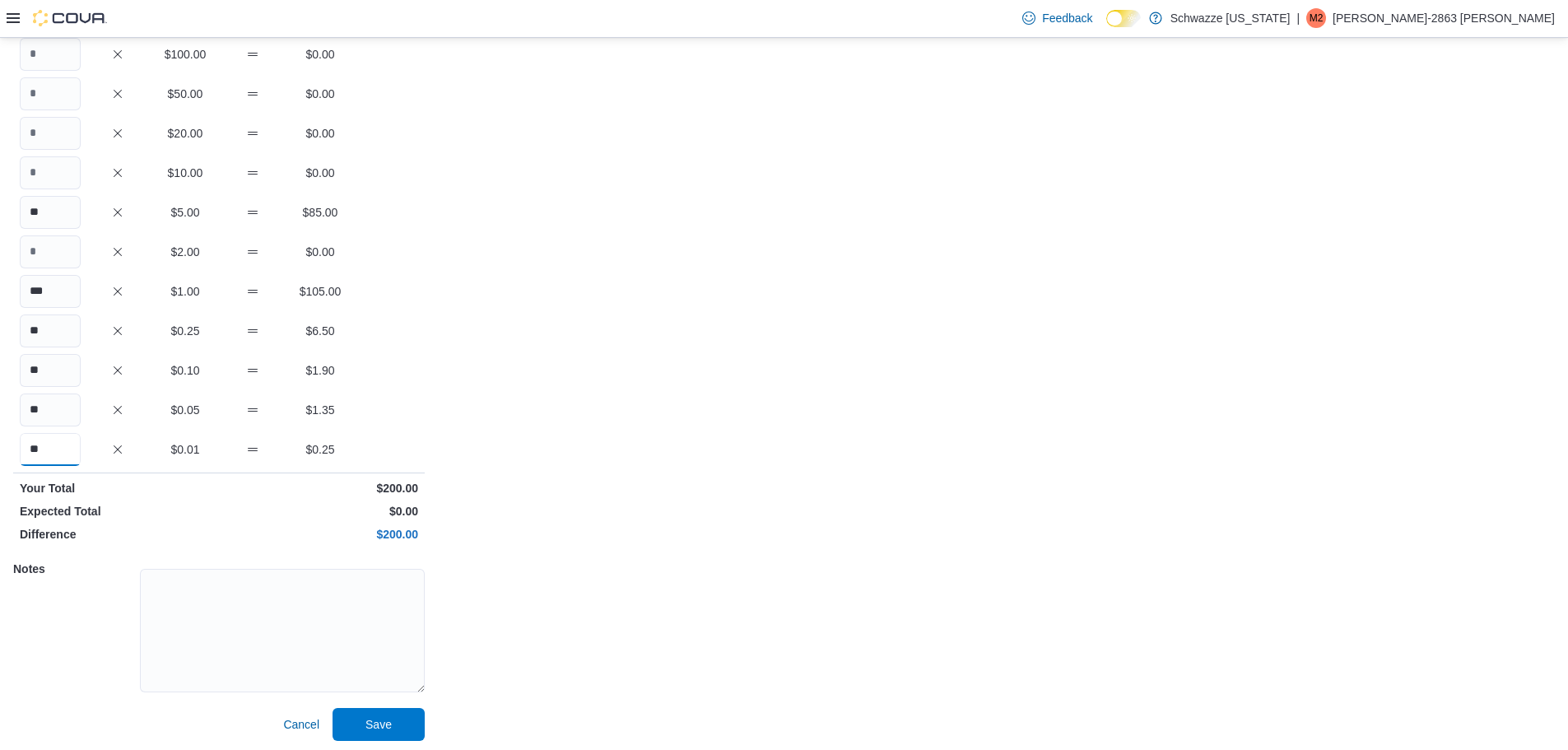
scroll to position [146, 0]
type input "**"
click at [371, 707] on span "Save" at bounding box center [378, 720] width 73 height 33
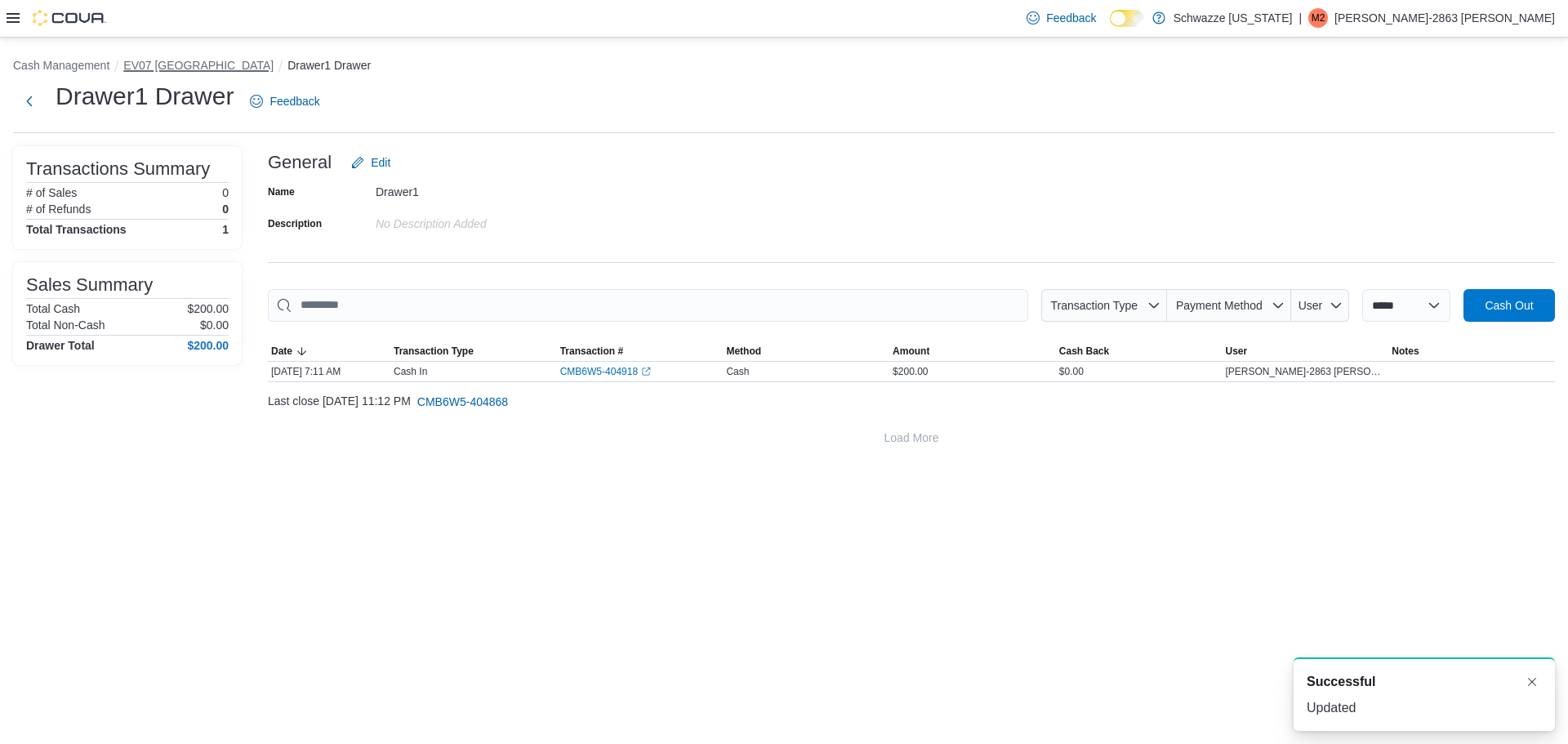
click at [148, 61] on button "EV07 Paradise Hills" at bounding box center [198, 64] width 150 height 13
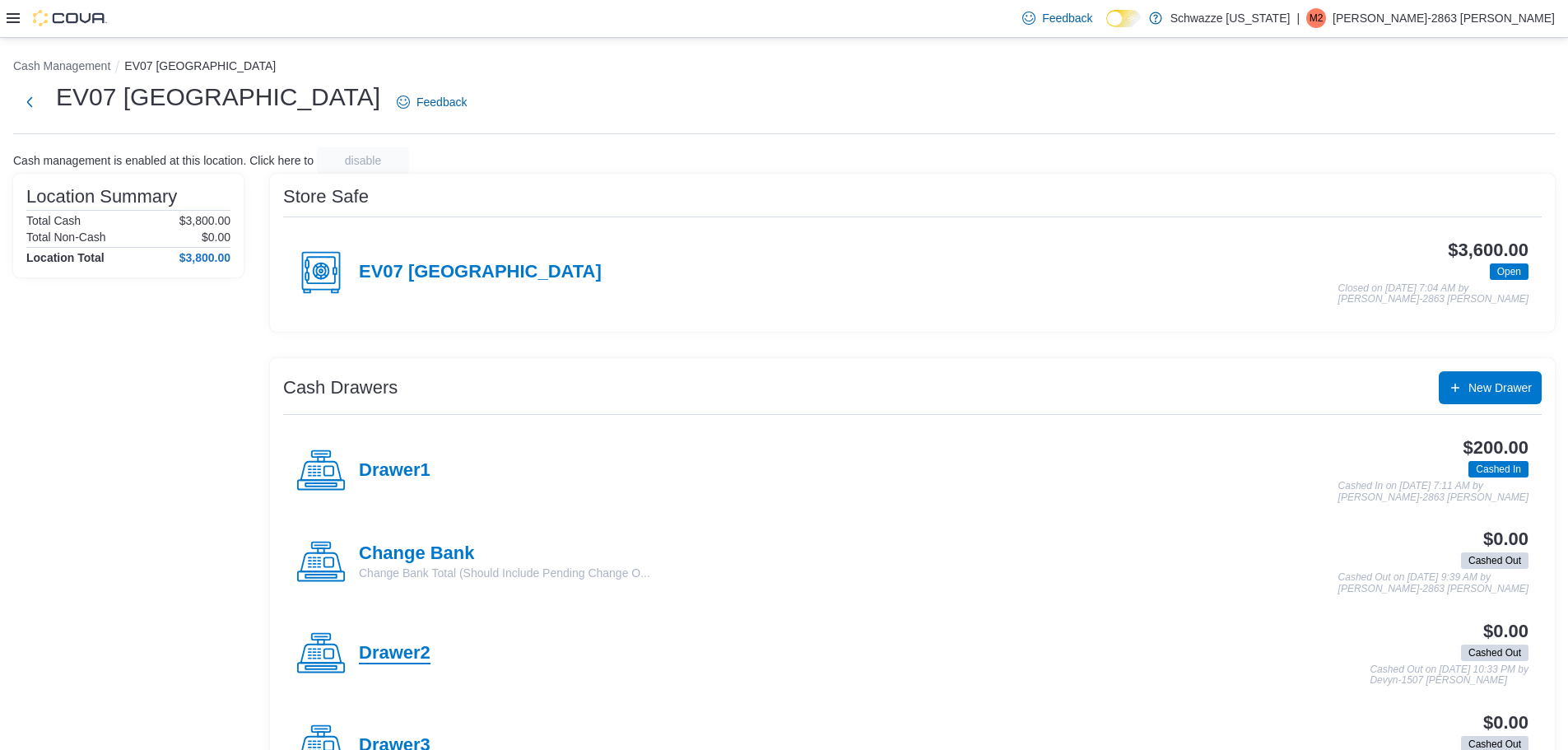
click at [381, 646] on h4 "Drawer2" at bounding box center [394, 653] width 72 height 22
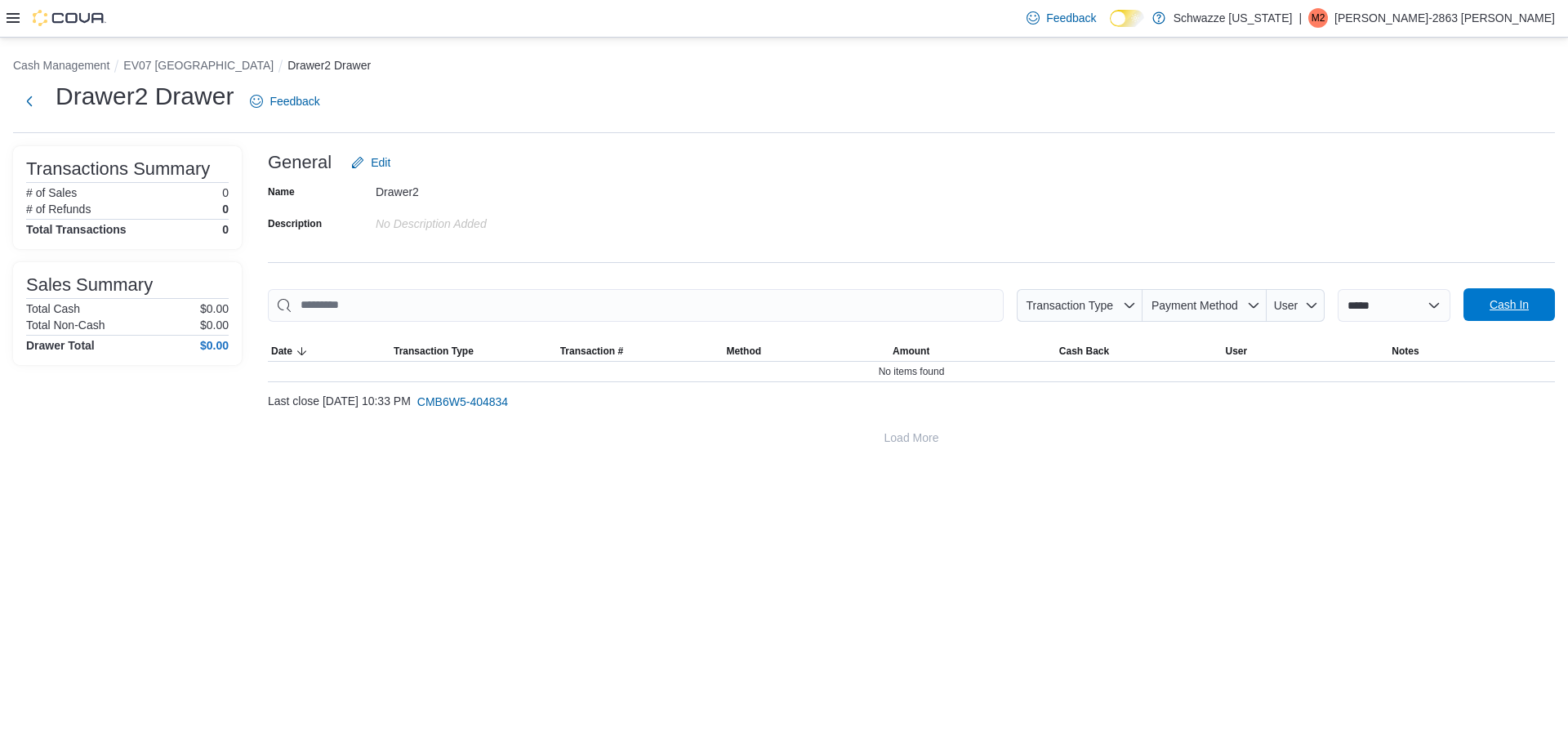
click at [1483, 307] on span "Cash In" at bounding box center [1510, 305] width 72 height 33
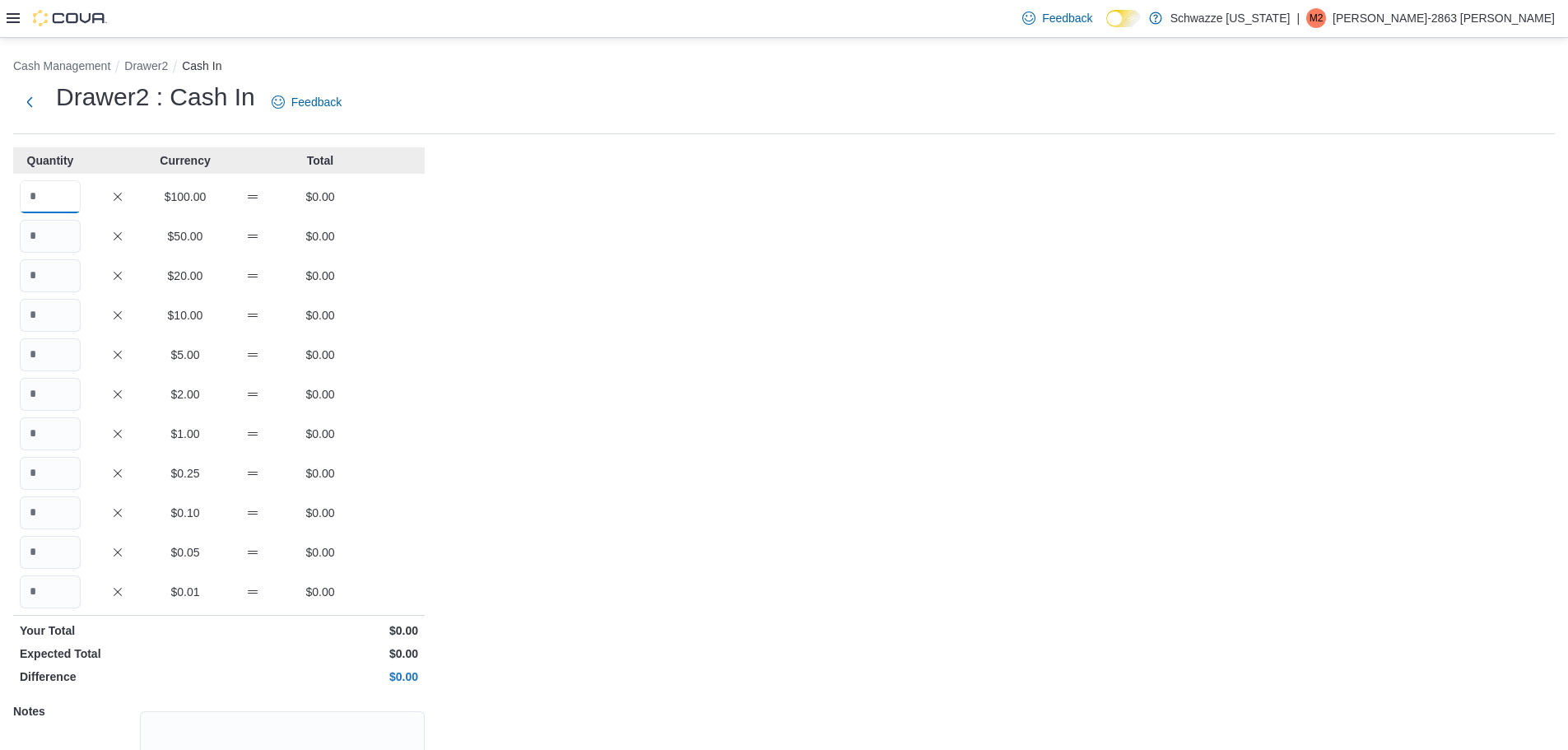
click at [45, 208] on input "Quantity" at bounding box center [50, 197] width 61 height 33
click at [27, 594] on input "Quantity" at bounding box center [50, 592] width 61 height 33
type input "***"
click at [60, 548] on input "Quantity" at bounding box center [50, 553] width 61 height 33
type input "**"
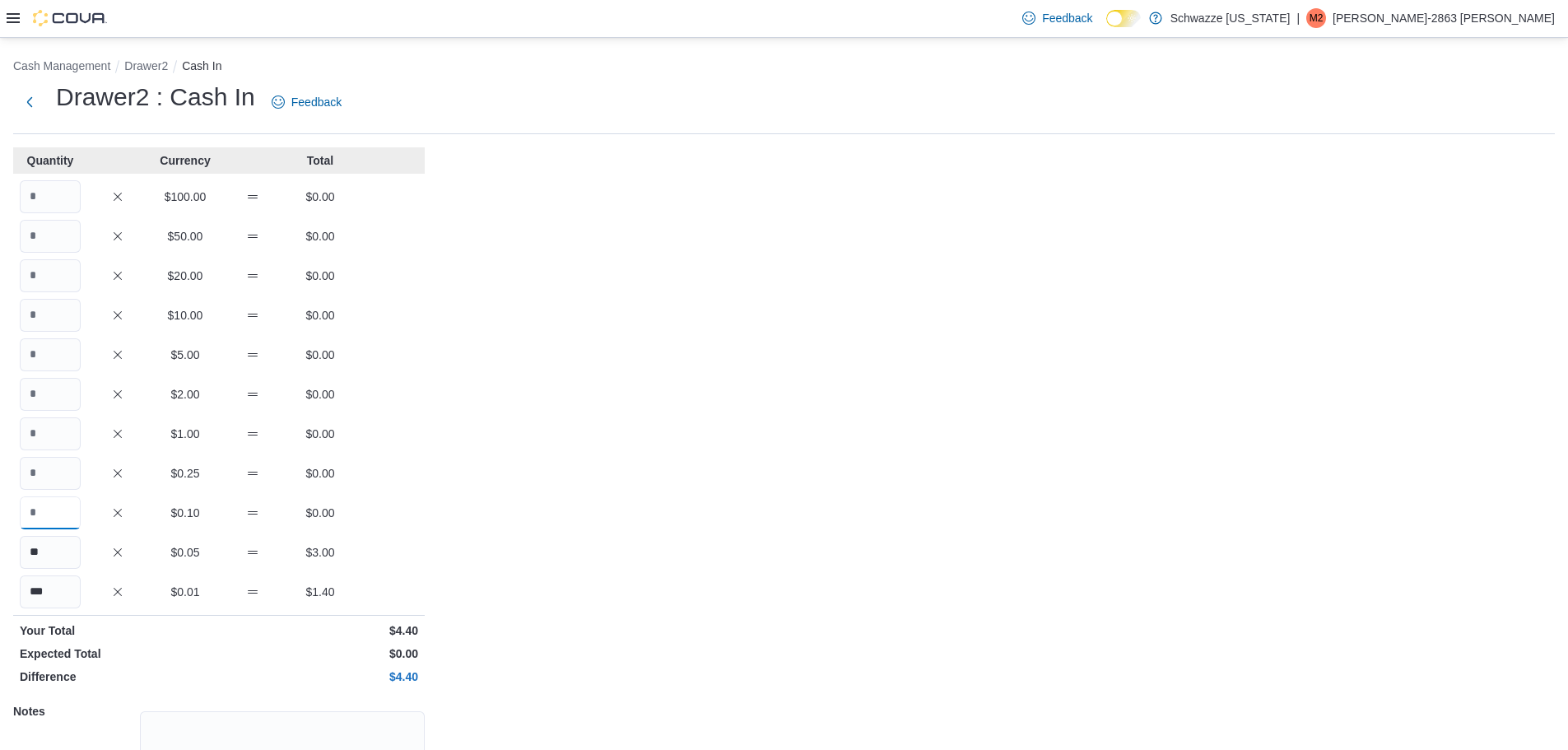
click at [58, 514] on input "Quantity" at bounding box center [50, 513] width 61 height 33
type input "**"
click at [35, 475] on input "Quantity" at bounding box center [50, 474] width 61 height 33
type input "**"
click at [51, 434] on input "Quantity" at bounding box center [50, 434] width 61 height 33
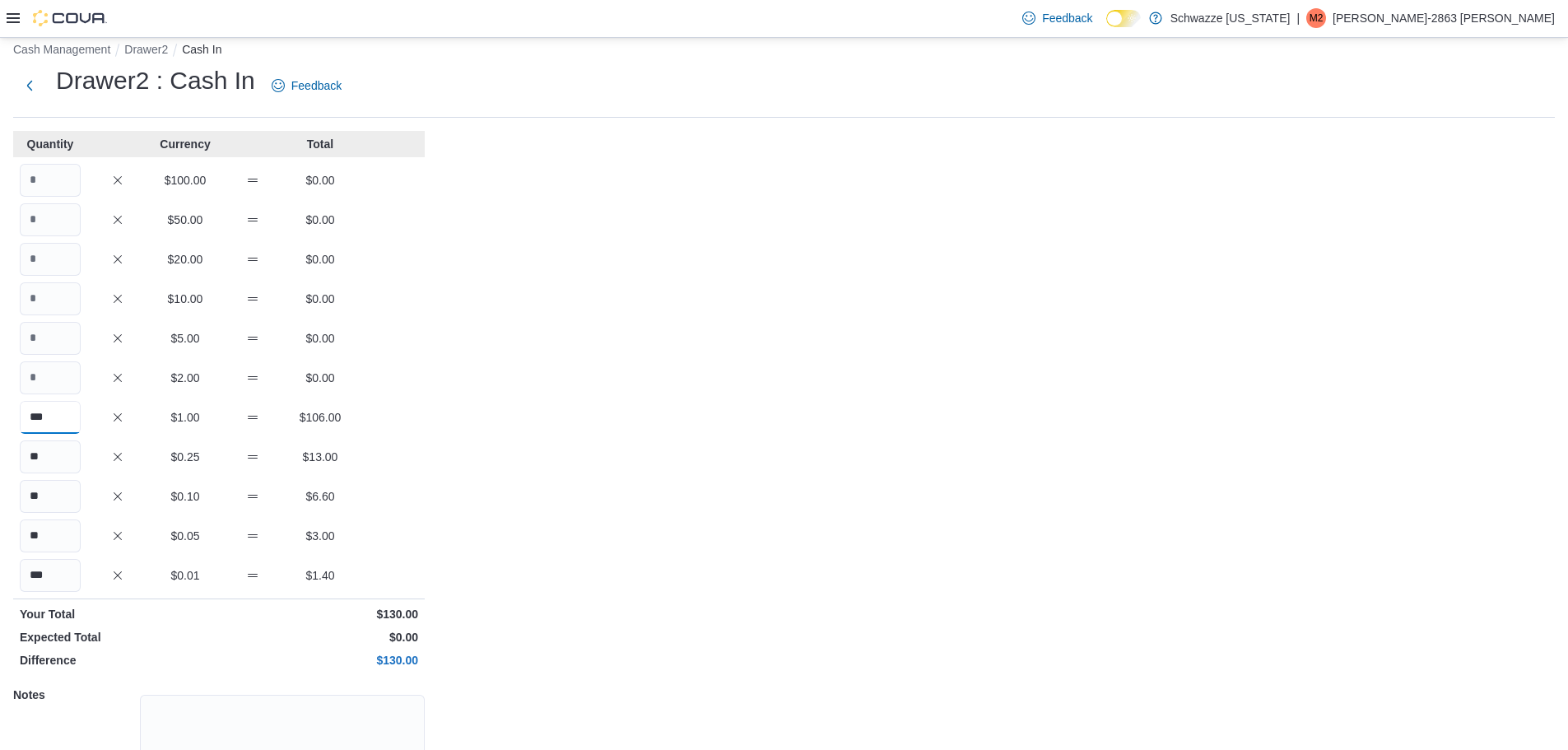
scroll to position [21, 0]
type input "***"
click at [34, 339] on input "Quantity" at bounding box center [50, 334] width 61 height 33
type input "*"
click at [64, 260] on input "Quantity" at bounding box center [50, 255] width 61 height 33
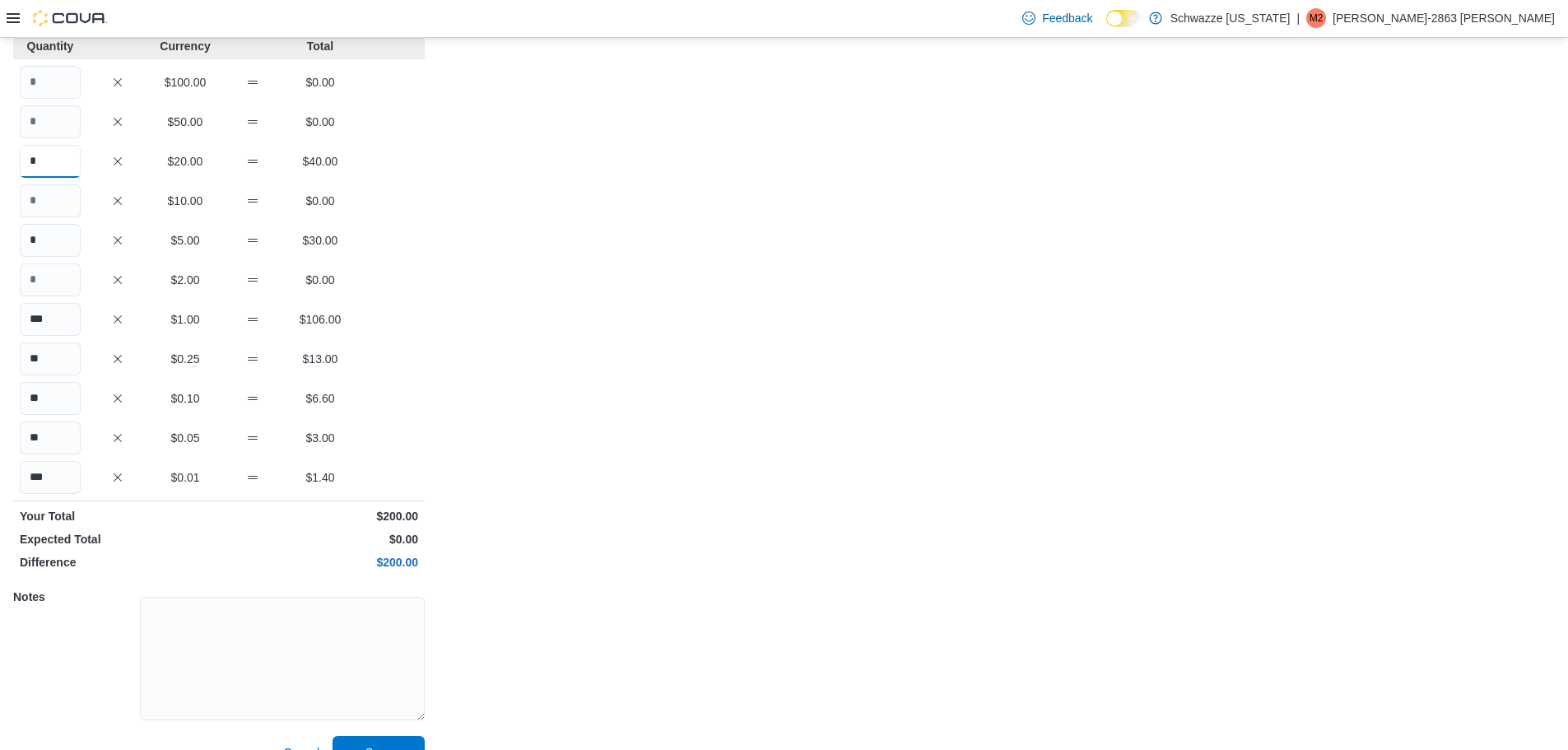
scroll to position [146, 0]
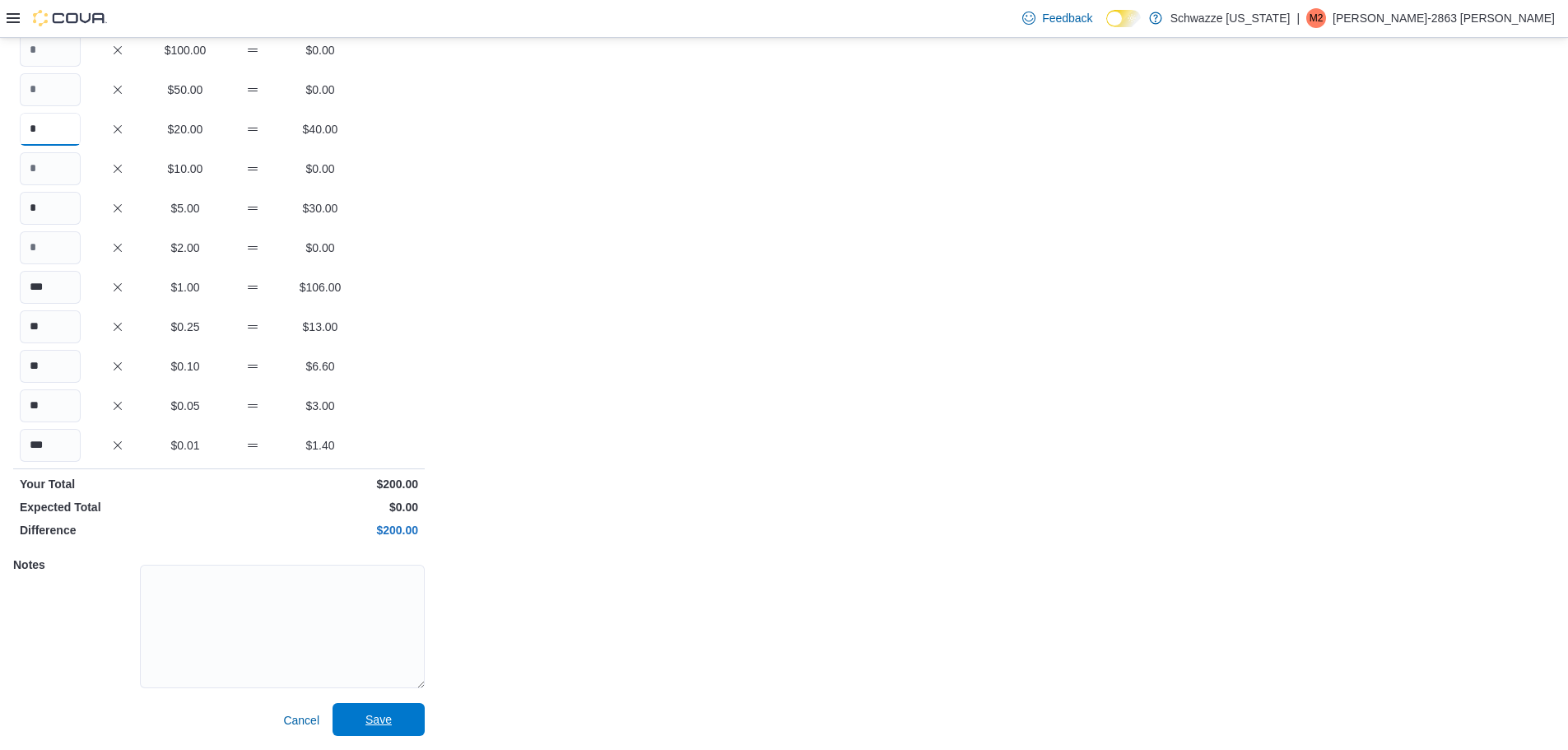
type input "*"
click at [380, 707] on span "Save" at bounding box center [378, 720] width 73 height 33
